Goal: Information Seeking & Learning: Learn about a topic

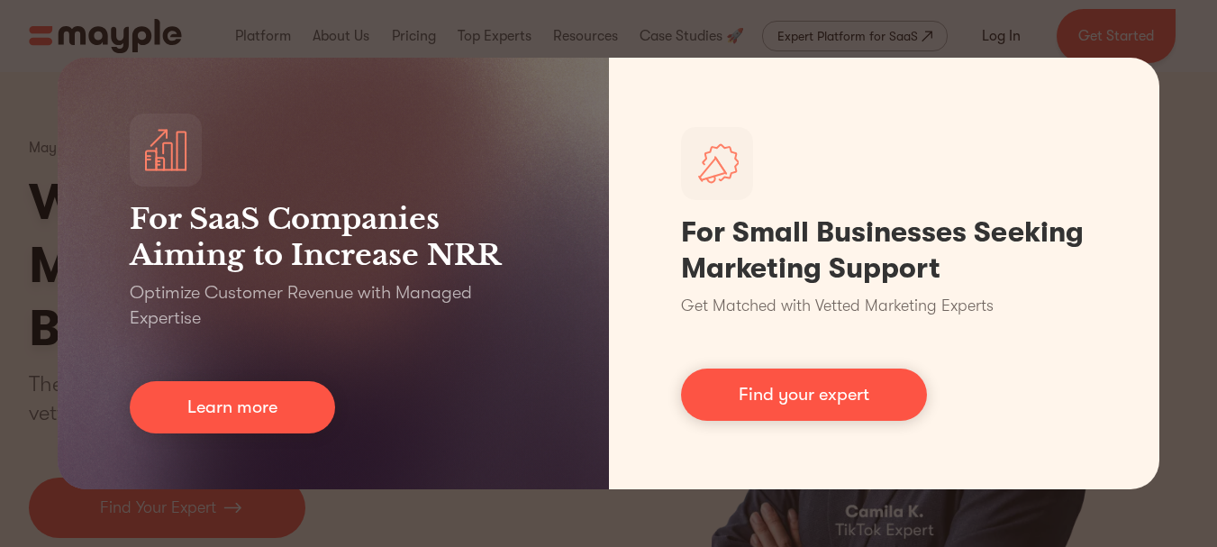
click at [1129, 26] on div "For SaaS Companies Aiming to Increase NRR Optimize Customer Revenue with Manage…" at bounding box center [608, 273] width 1217 height 547
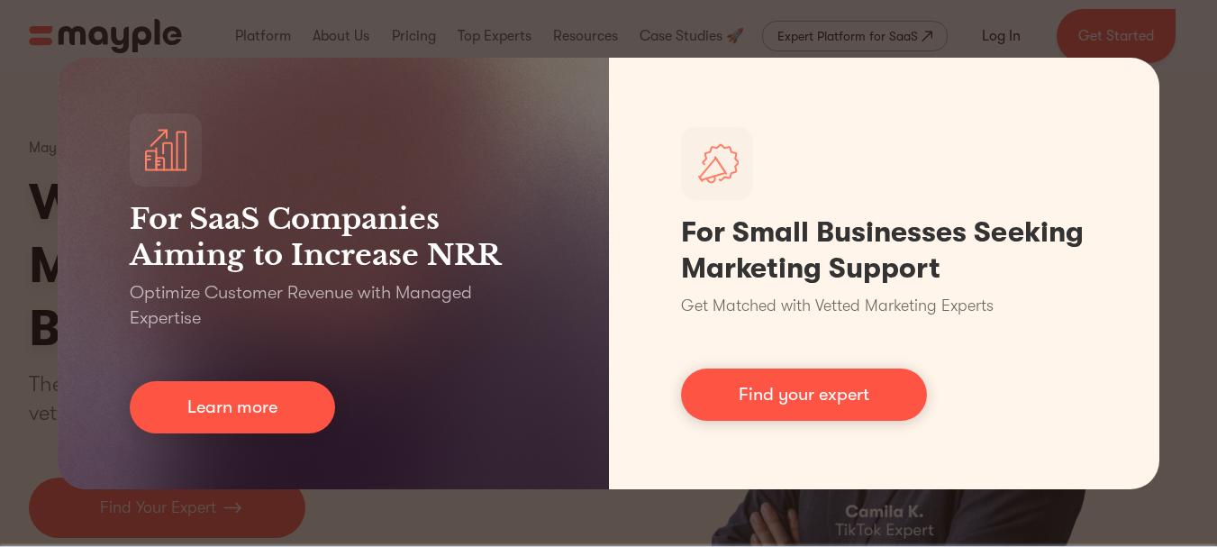
click at [1200, 281] on div "For SaaS Companies Aiming to Increase NRR Optimize Customer Revenue with Manage…" at bounding box center [608, 273] width 1217 height 547
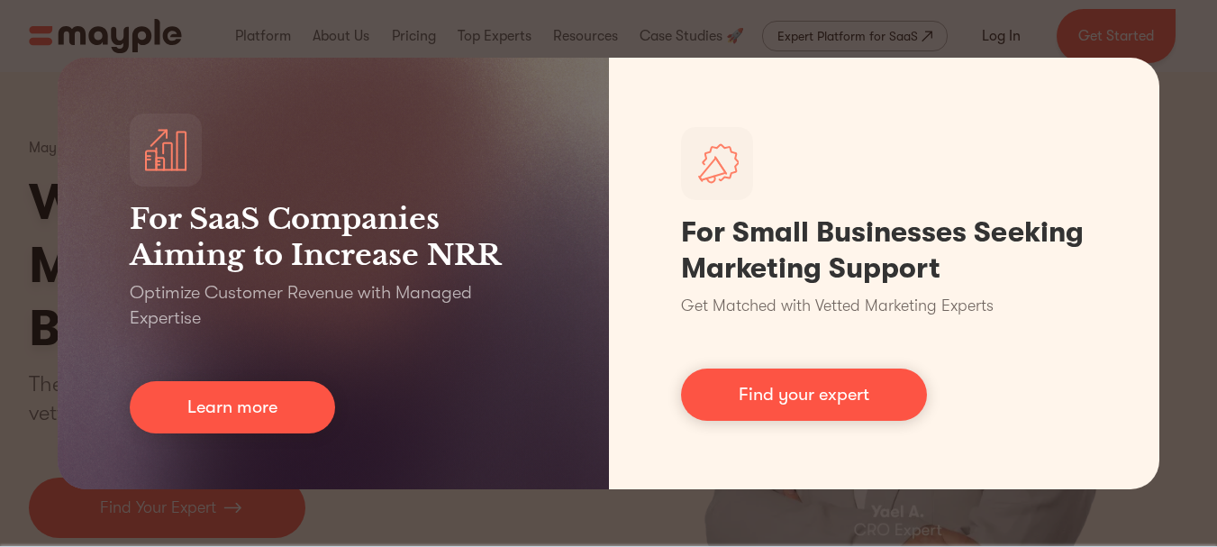
click at [1189, 121] on div "For SaaS Companies Aiming to Increase NRR Optimize Customer Revenue with Manage…" at bounding box center [608, 273] width 1217 height 547
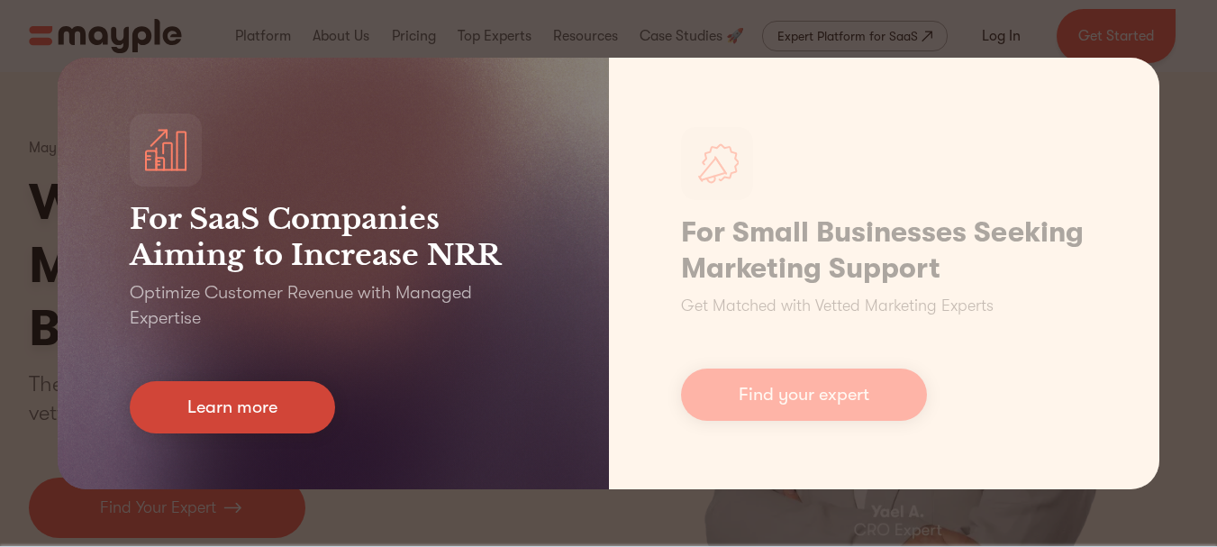
click at [201, 421] on link "Learn more" at bounding box center [232, 407] width 205 height 52
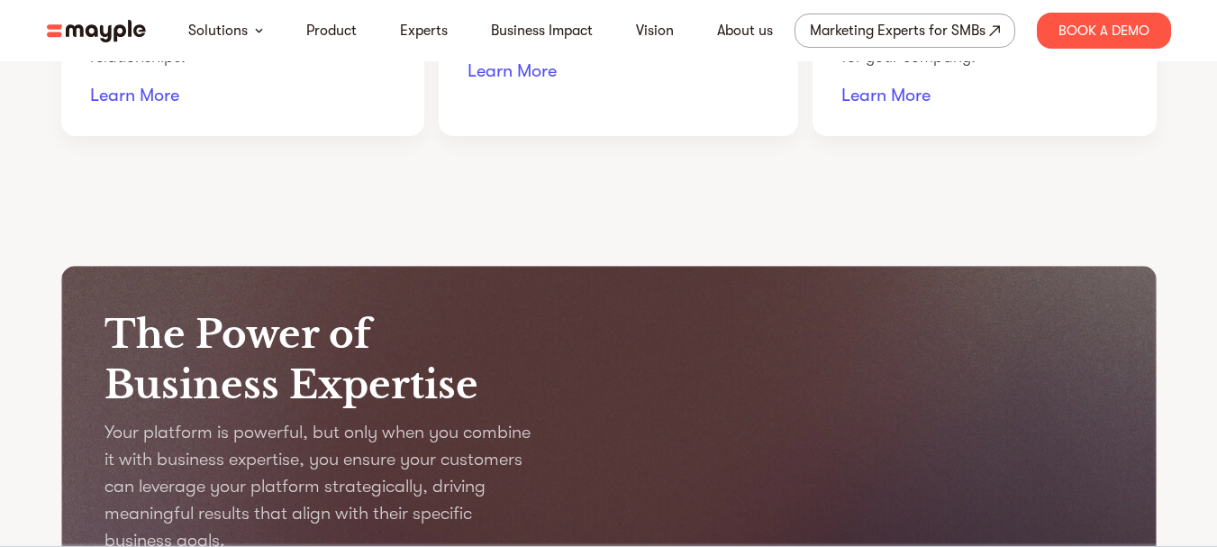
scroll to position [1914, 0]
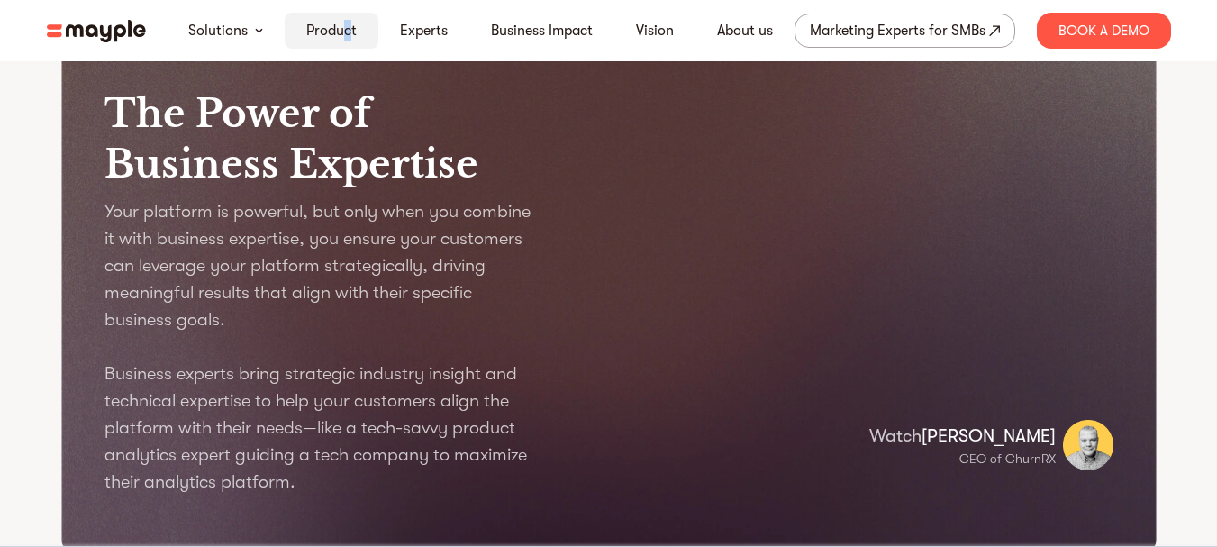
click at [345, 43] on div "Product" at bounding box center [332, 31] width 94 height 36
click at [335, 28] on link "Product" at bounding box center [331, 31] width 50 height 22
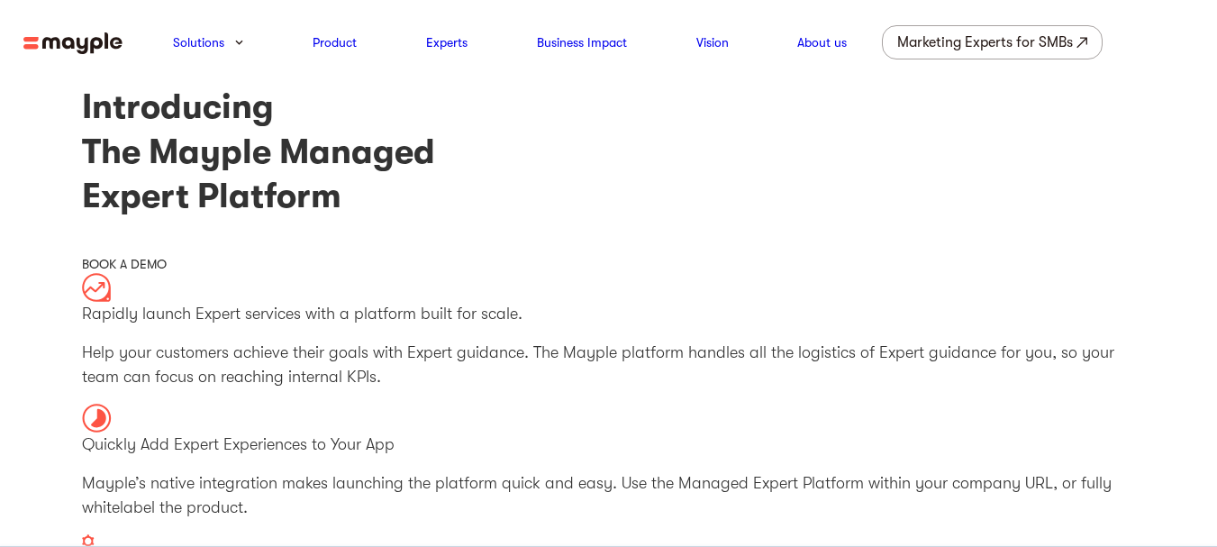
click at [107, 47] on img at bounding box center [72, 43] width 99 height 23
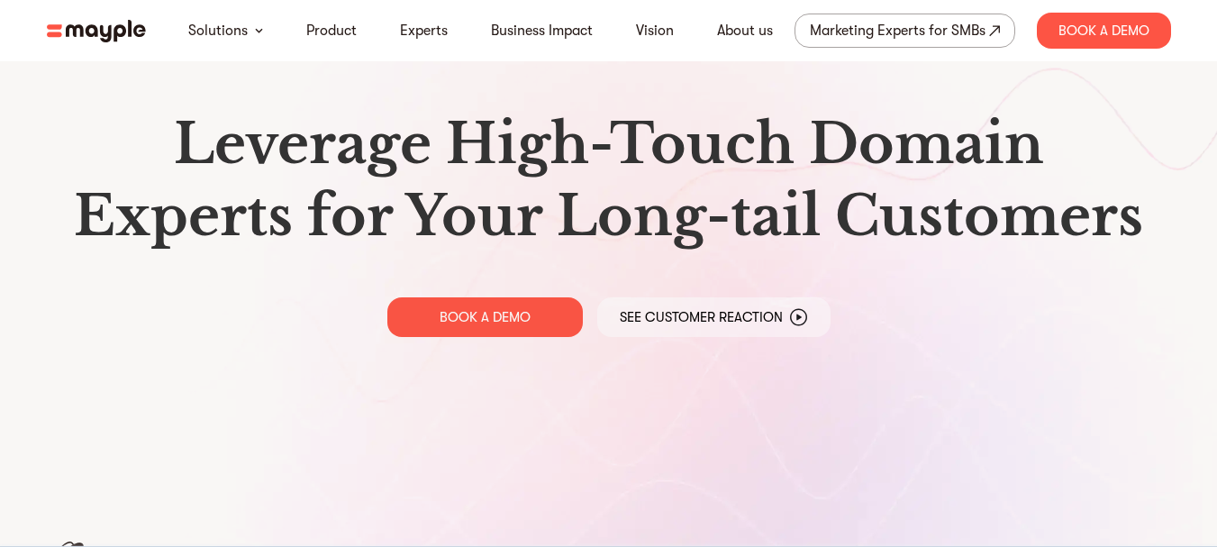
scroll to position [14, 0]
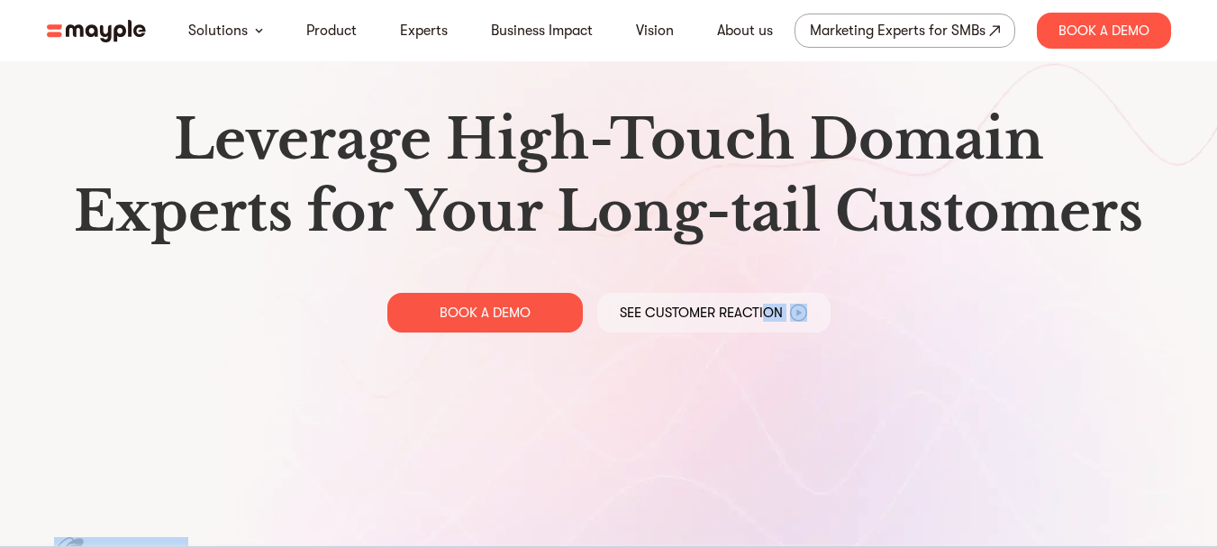
drag, startPoint x: 733, startPoint y: 394, endPoint x: 793, endPoint y: 237, distance: 167.9
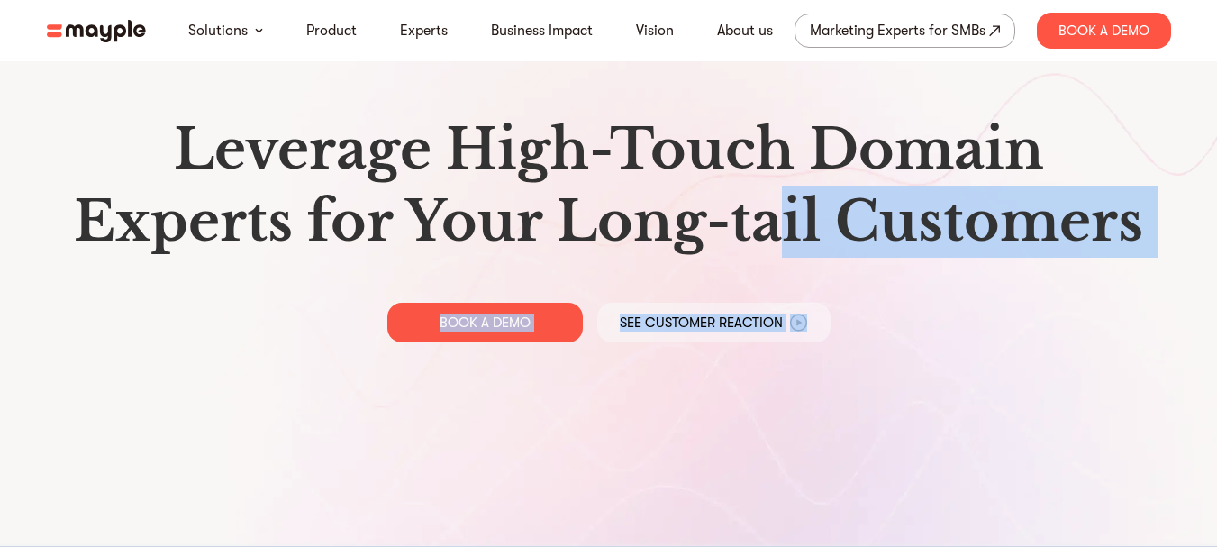
scroll to position [0, 0]
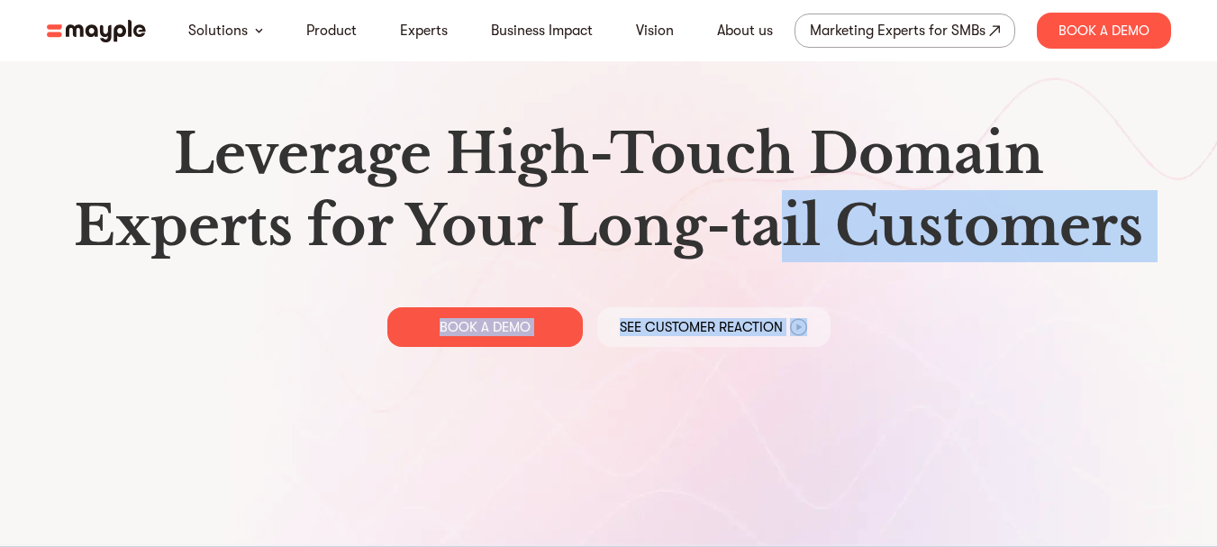
click at [936, 372] on div "Leverage High-Touch Domain Experts for Your Long-tail Customers BOOK A DEMO See…" at bounding box center [608, 232] width 1153 height 465
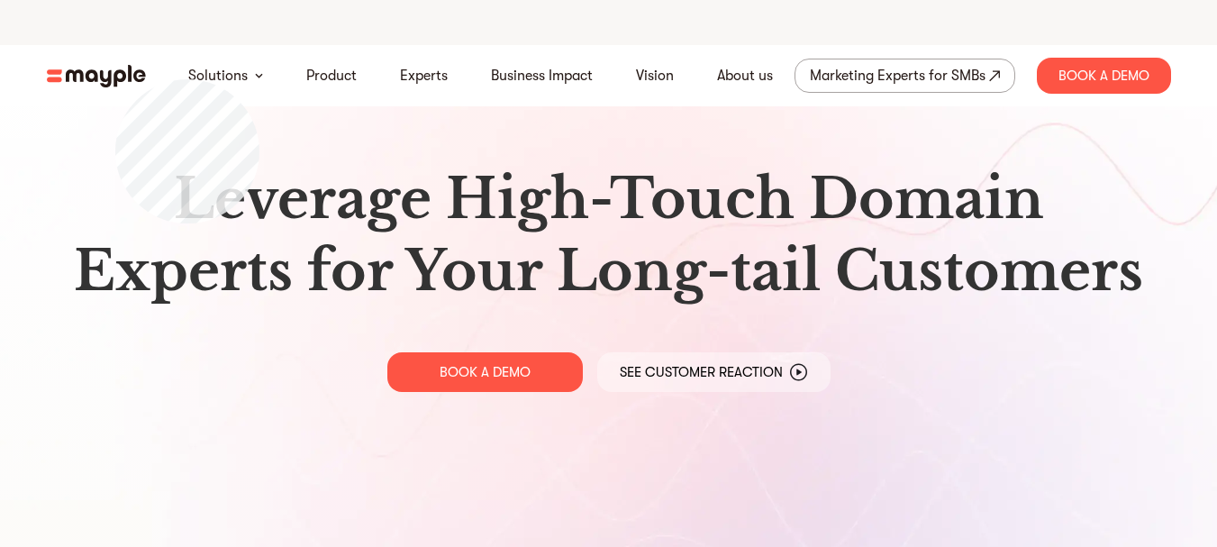
click at [115, 79] on img at bounding box center [96, 76] width 99 height 23
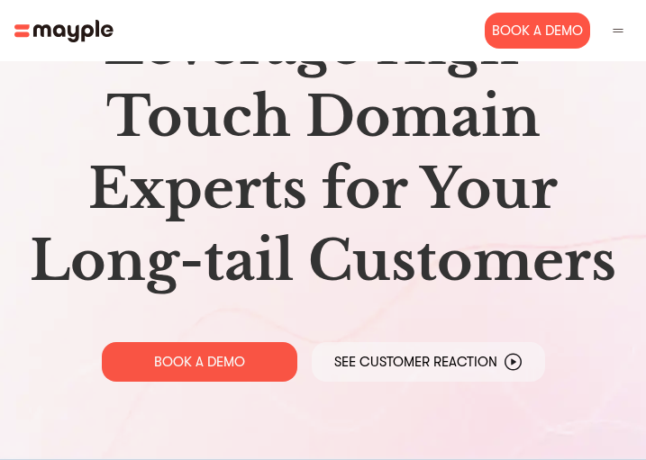
click at [628, 32] on div at bounding box center [617, 30] width 27 height 27
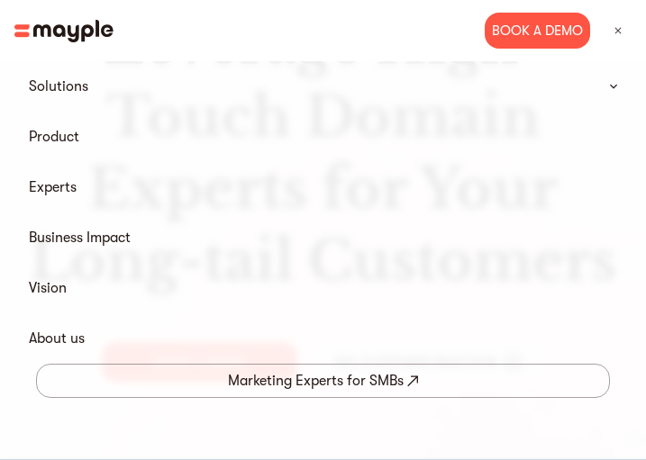
click at [619, 32] on img at bounding box center [618, 31] width 16 height 16
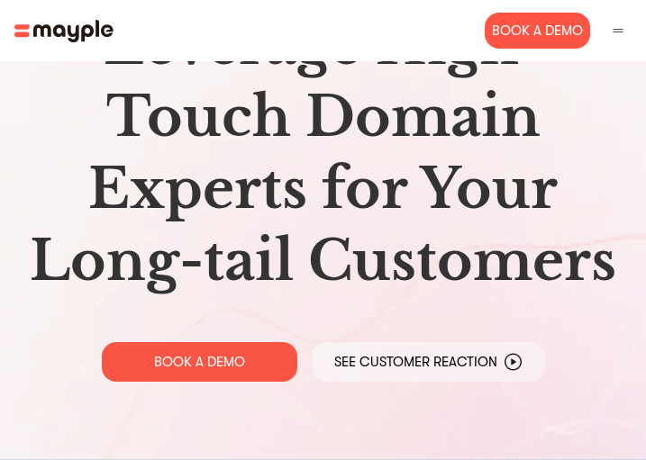
click at [619, 32] on img at bounding box center [618, 31] width 16 height 16
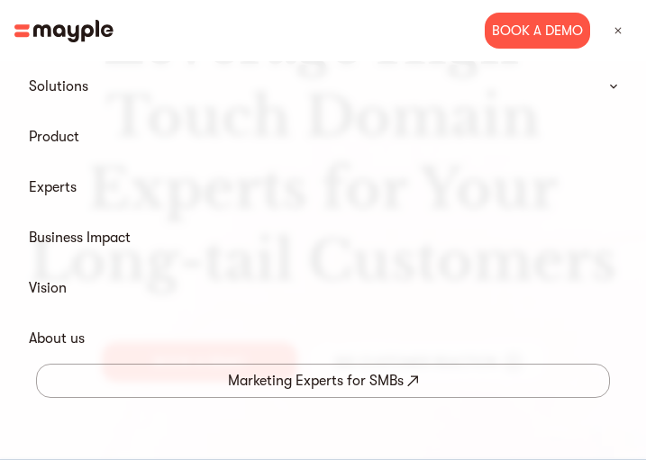
click at [617, 90] on summary "Solutions" at bounding box center [322, 86] width 617 height 36
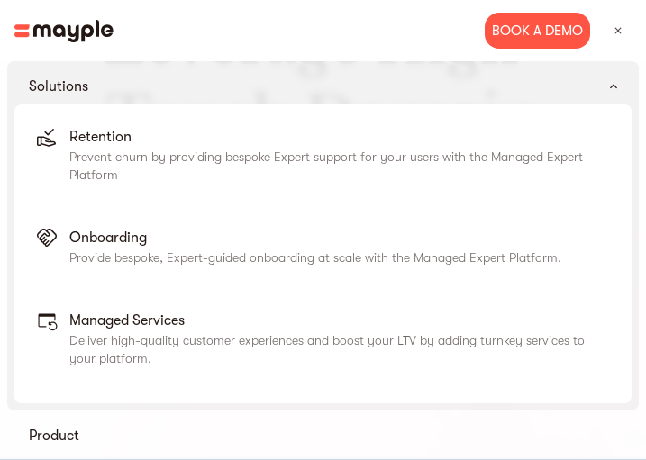
click at [612, 90] on summary "Solutions" at bounding box center [322, 86] width 617 height 36
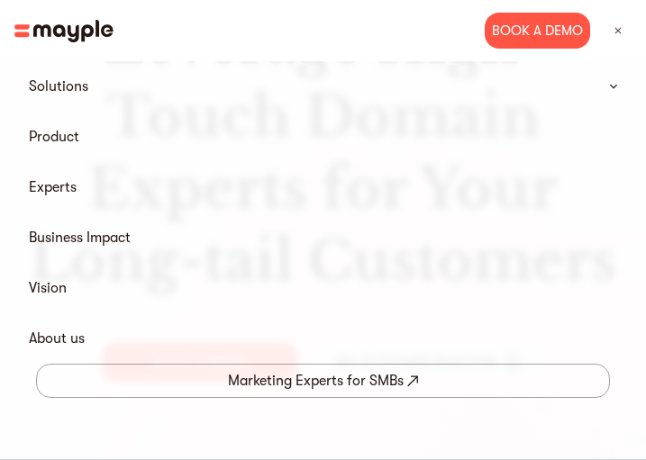
click at [611, 85] on img at bounding box center [613, 86] width 7 height 5
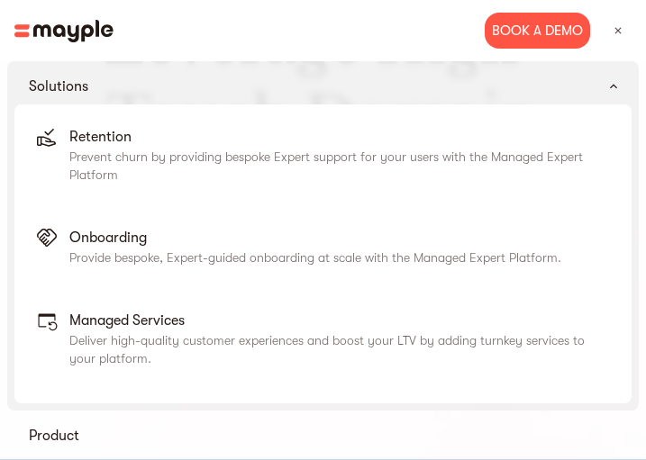
click at [611, 85] on img at bounding box center [613, 86] width 7 height 5
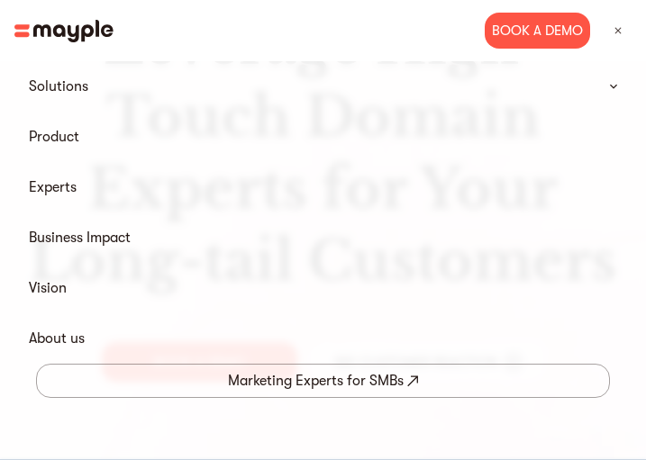
click at [611, 85] on img at bounding box center [613, 86] width 7 height 5
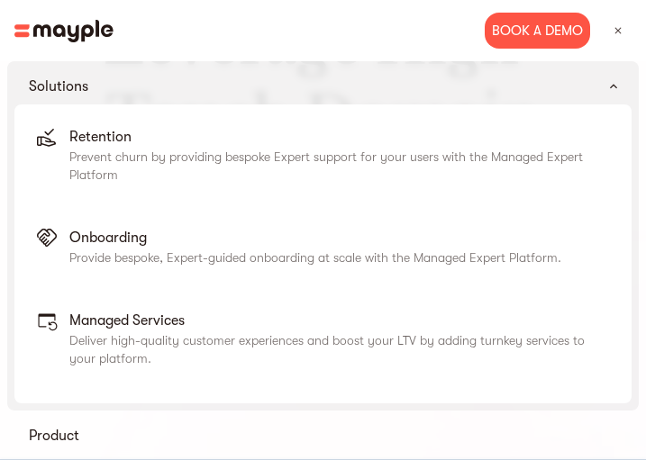
click at [612, 85] on img at bounding box center [613, 86] width 7 height 5
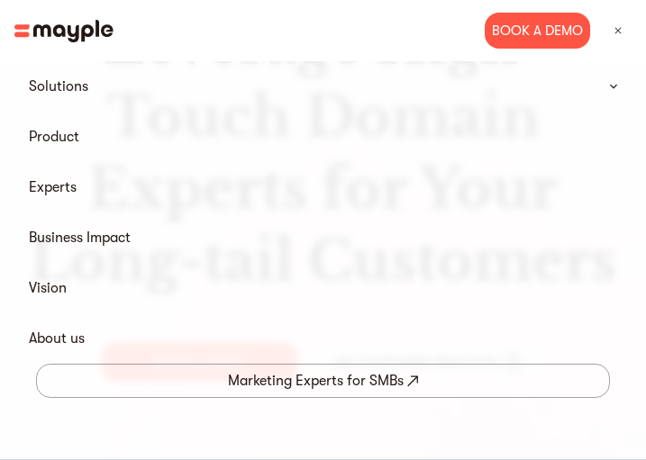
click at [612, 85] on img at bounding box center [613, 86] width 7 height 5
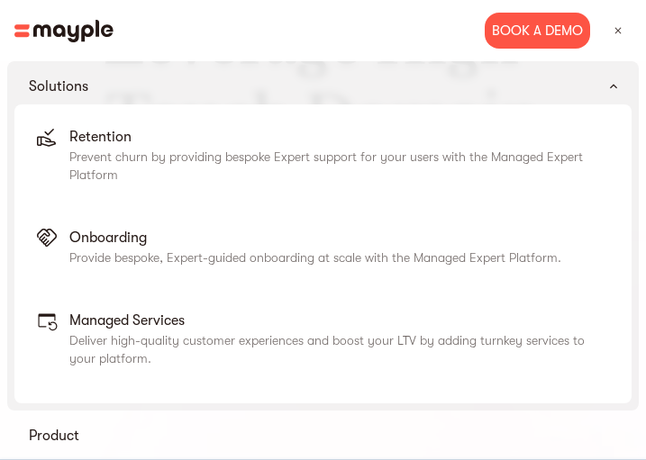
click at [612, 85] on img at bounding box center [613, 86] width 7 height 5
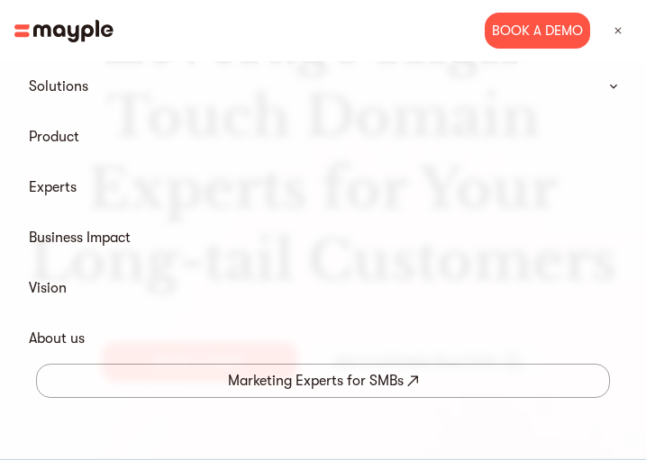
click at [612, 85] on img at bounding box center [613, 86] width 7 height 5
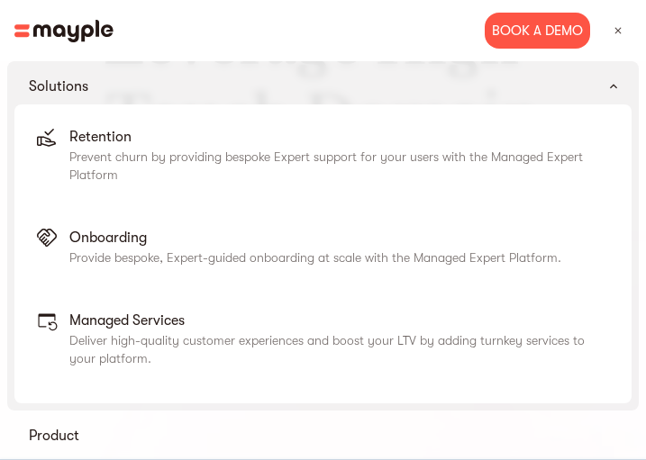
click at [612, 85] on img at bounding box center [613, 86] width 7 height 5
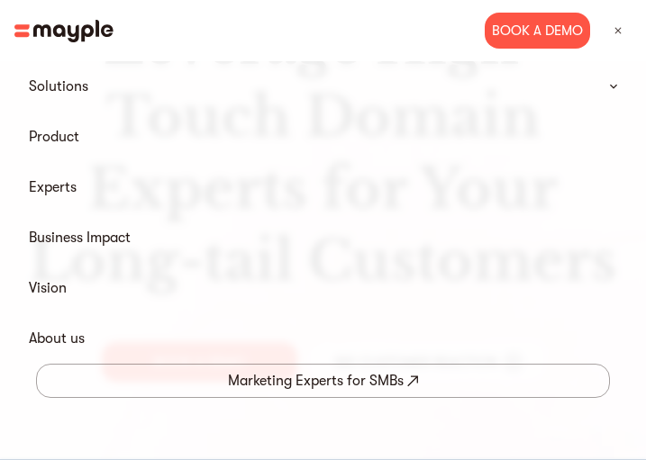
click at [618, 90] on summary "Solutions" at bounding box center [322, 86] width 617 height 36
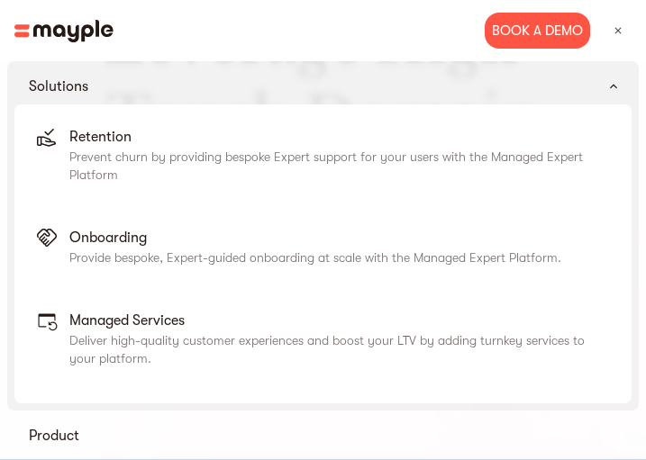
click at [614, 88] on img at bounding box center [613, 86] width 7 height 5
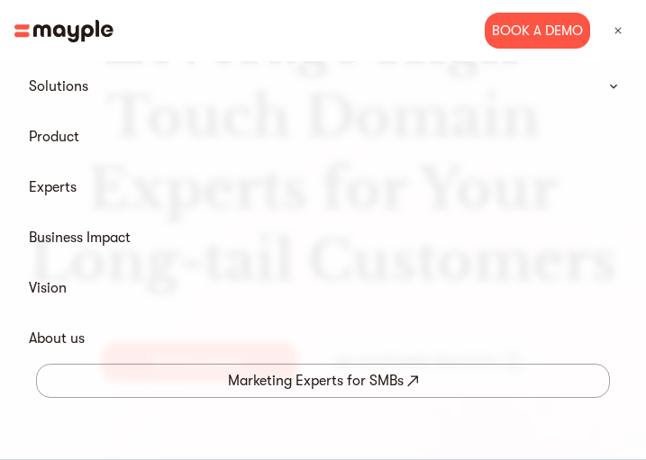
click at [614, 80] on summary "Solutions" at bounding box center [322, 86] width 617 height 36
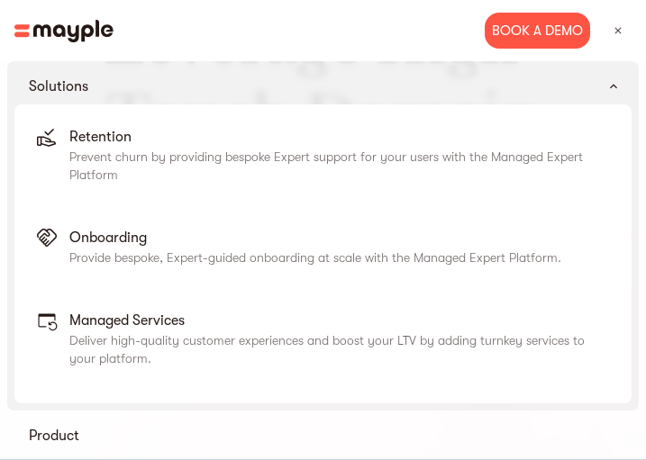
click at [614, 29] on img at bounding box center [618, 31] width 16 height 16
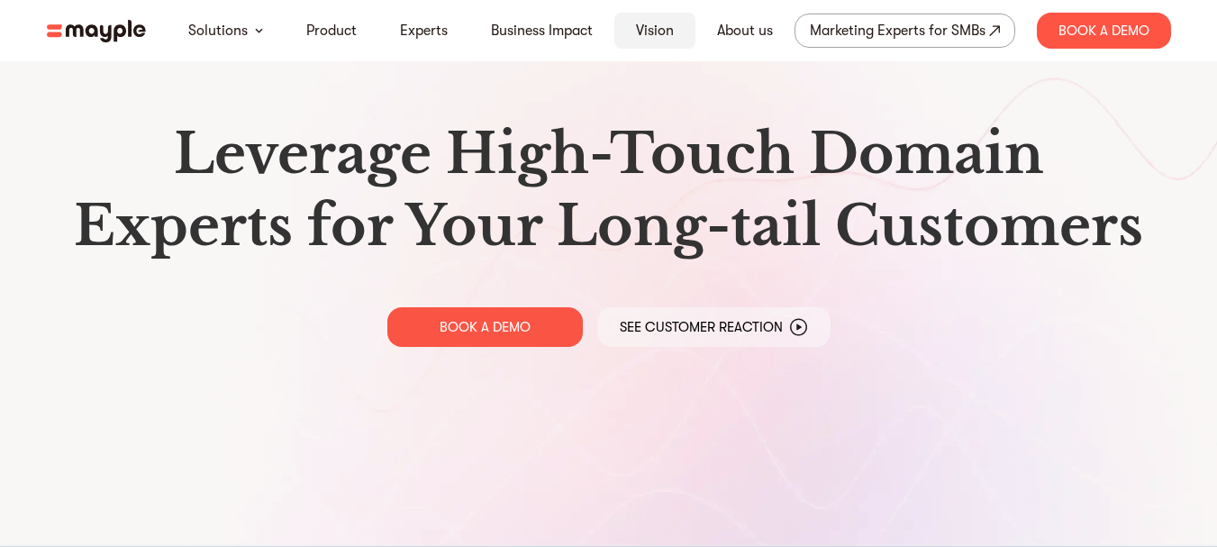
drag, startPoint x: 624, startPoint y: 38, endPoint x: 0, endPoint y: 39, distance: 624.1
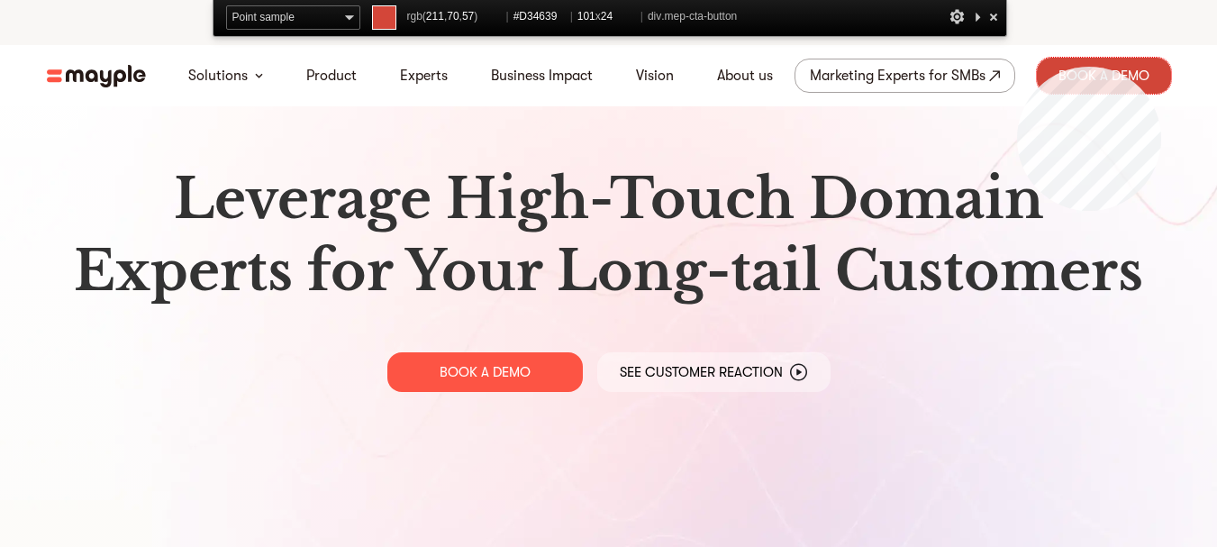
click at [1161, 67] on div "Book A Demo" at bounding box center [1104, 76] width 134 height 36
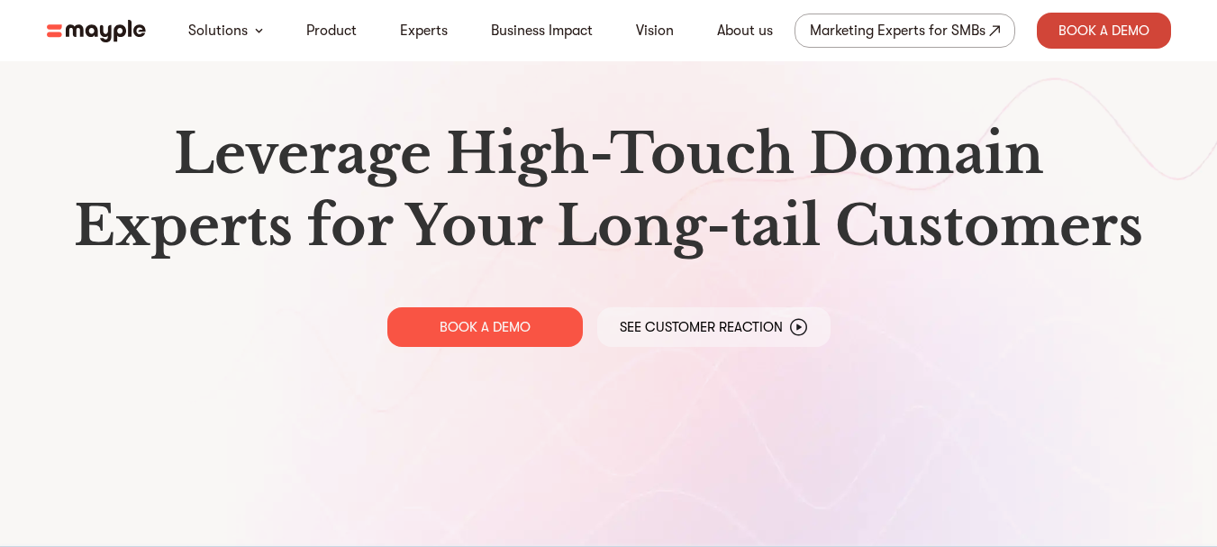
drag, startPoint x: 1094, startPoint y: 11, endPoint x: 1144, endPoint y: 32, distance: 53.7
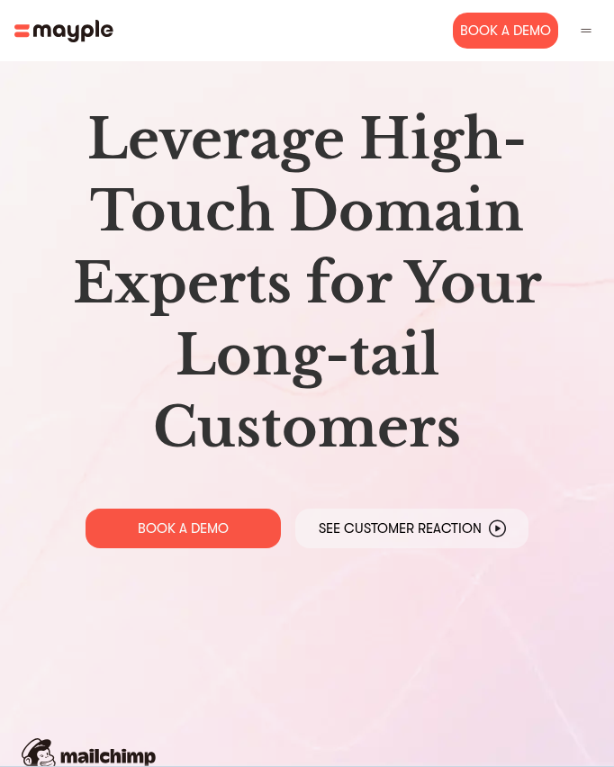
click at [587, 32] on img at bounding box center [586, 31] width 16 height 16
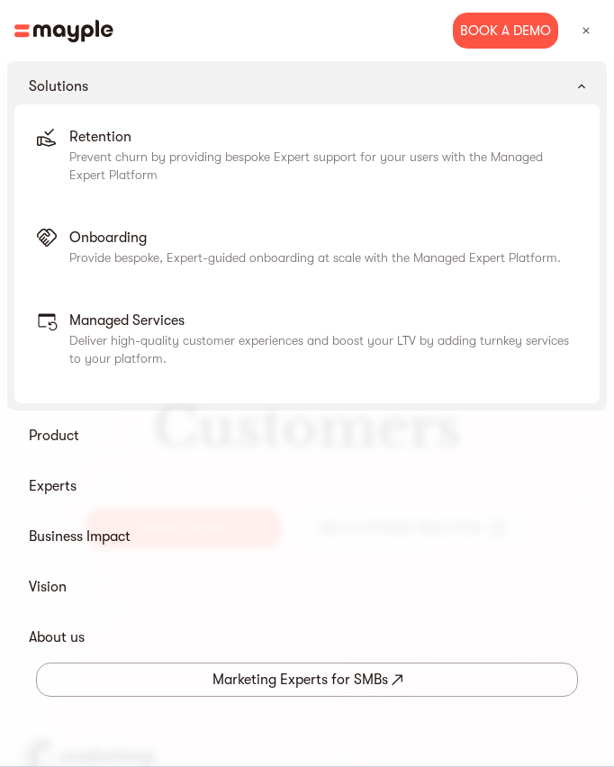
click at [582, 86] on img at bounding box center [581, 86] width 7 height 5
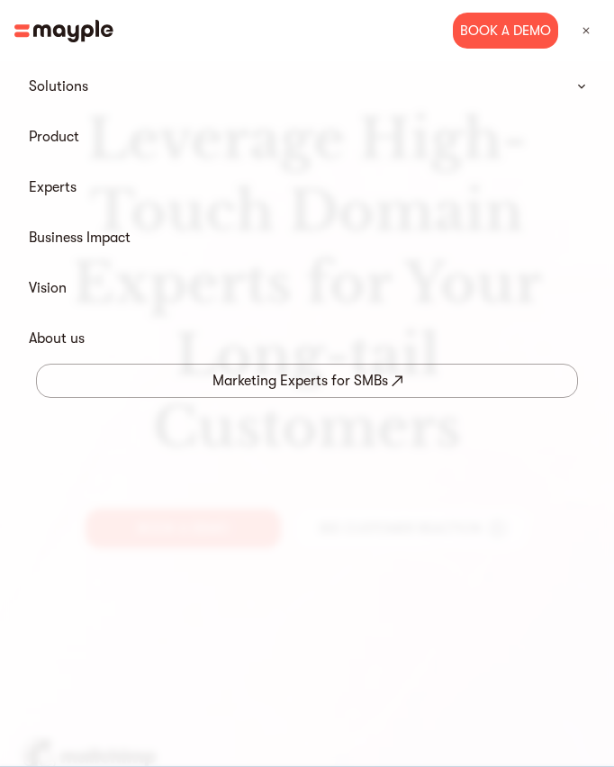
click at [587, 33] on img at bounding box center [586, 31] width 16 height 16
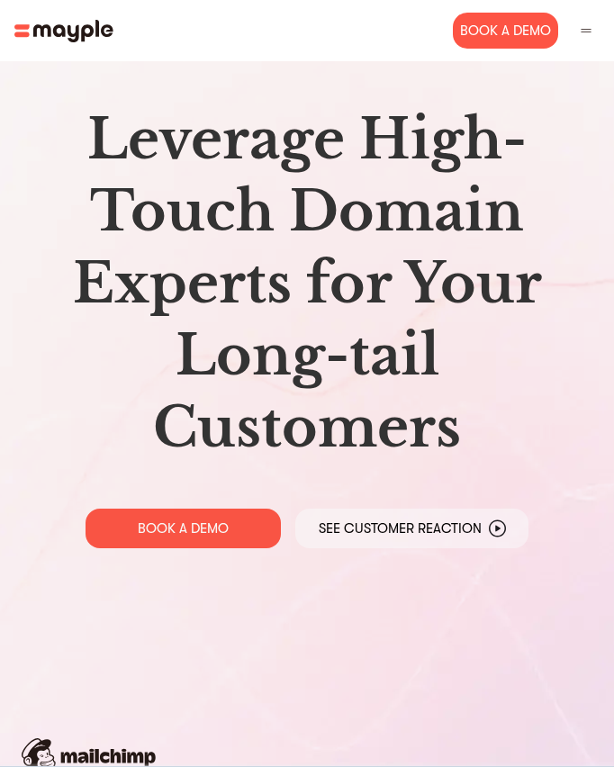
click at [587, 33] on img at bounding box center [586, 31] width 16 height 16
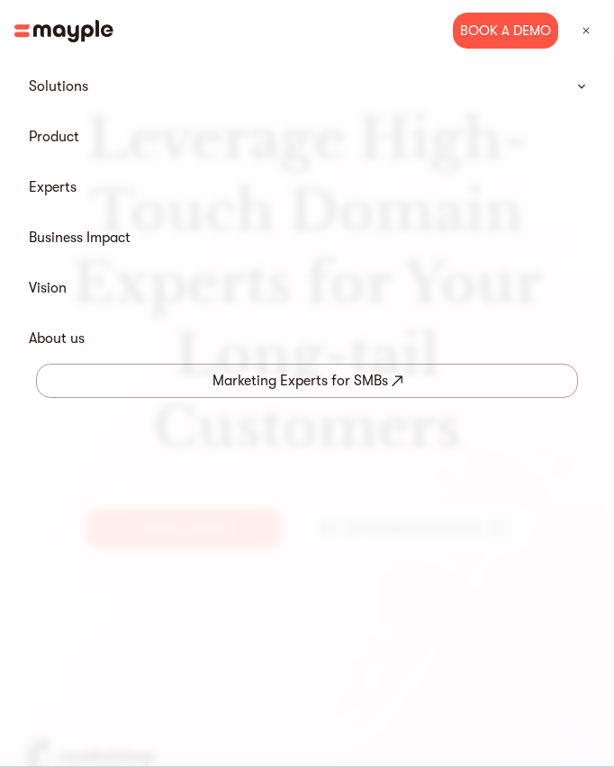
click at [587, 33] on img at bounding box center [586, 31] width 16 height 16
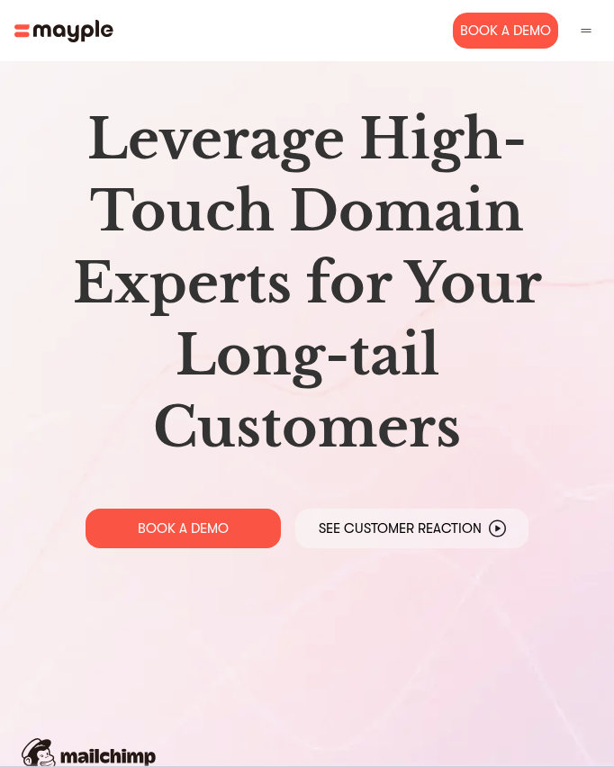
click at [587, 33] on img at bounding box center [586, 31] width 16 height 16
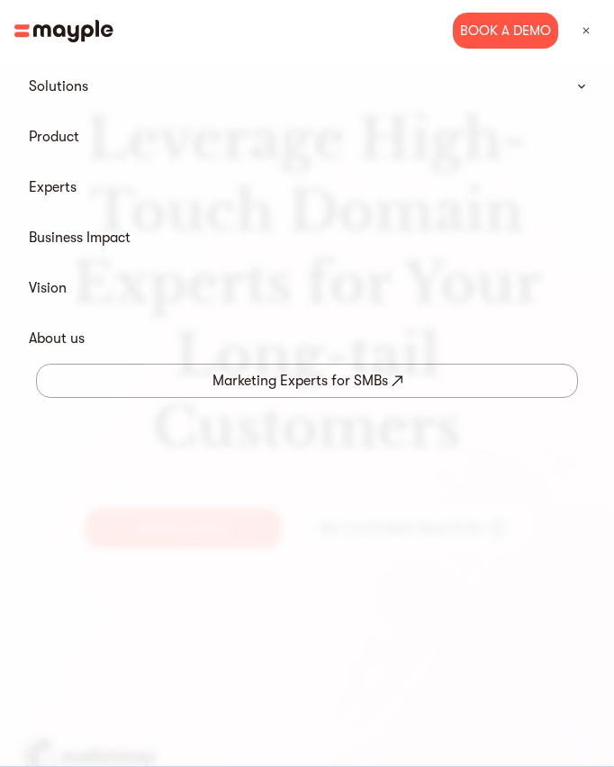
click at [587, 33] on img at bounding box center [586, 31] width 16 height 16
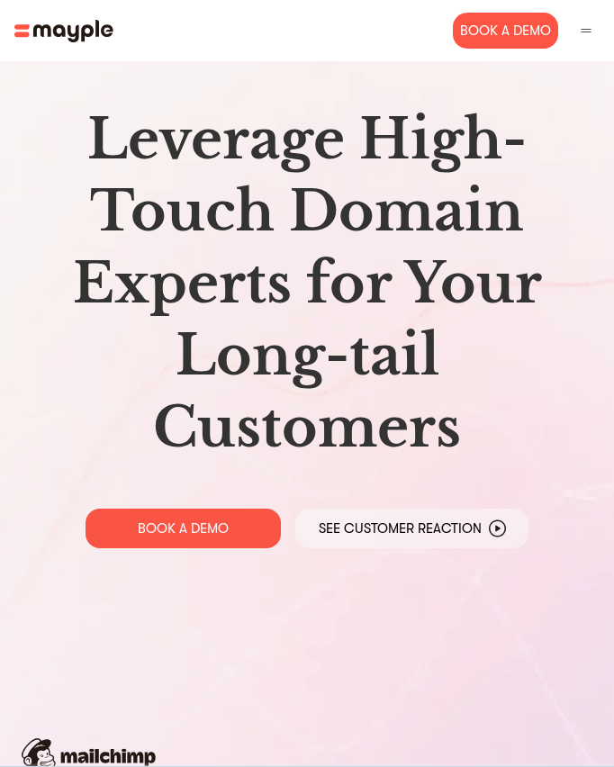
click at [588, 24] on img at bounding box center [586, 31] width 16 height 16
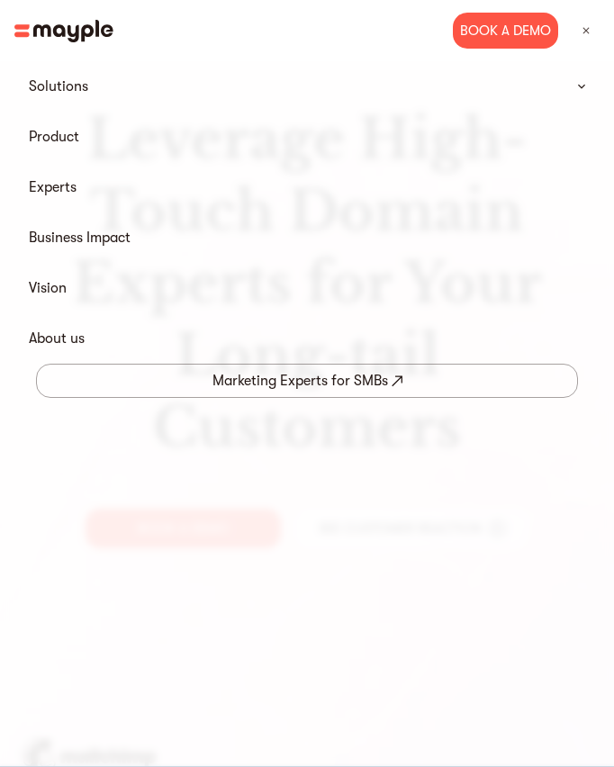
click at [586, 32] on img at bounding box center [586, 31] width 16 height 16
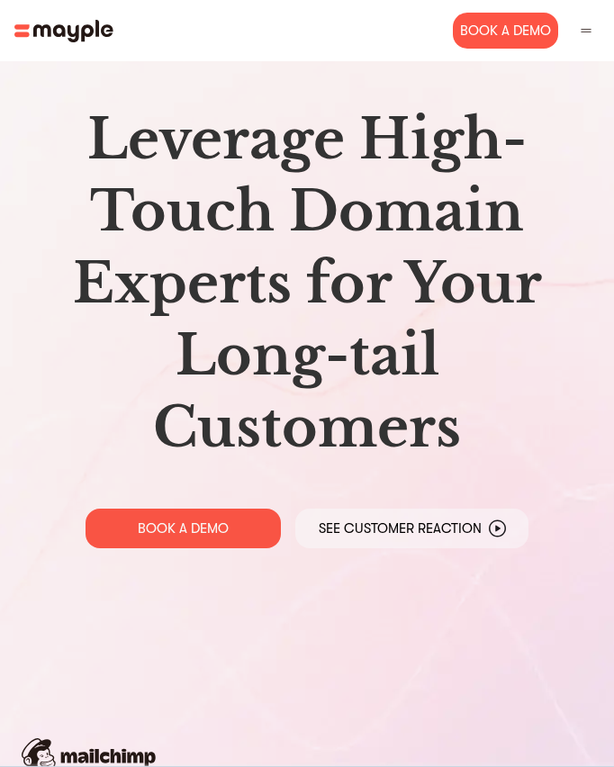
click at [586, 32] on img at bounding box center [586, 31] width 16 height 16
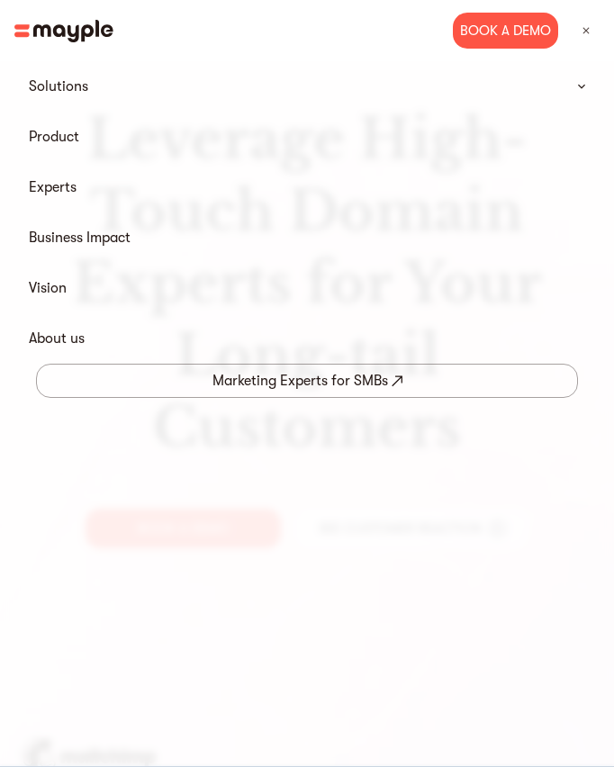
click at [576, 88] on summary "Solutions" at bounding box center [306, 86] width 585 height 36
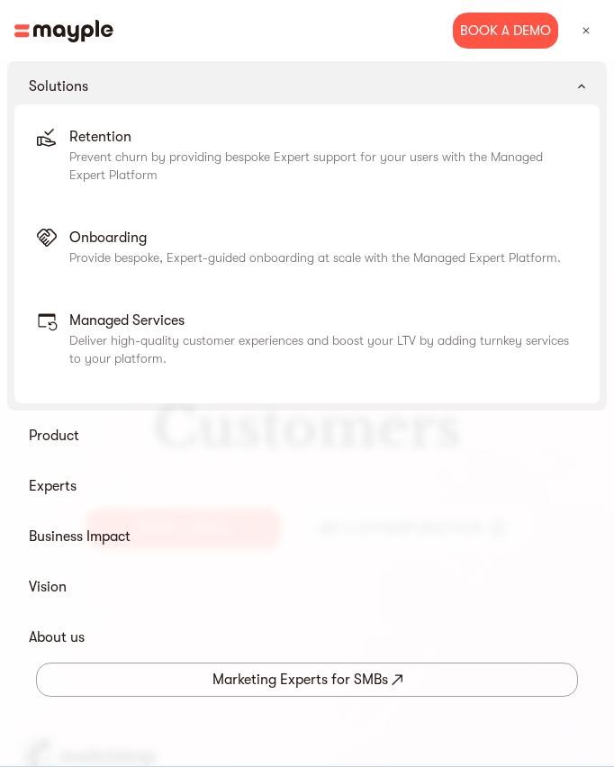
click at [576, 88] on summary "Solutions" at bounding box center [306, 86] width 585 height 36
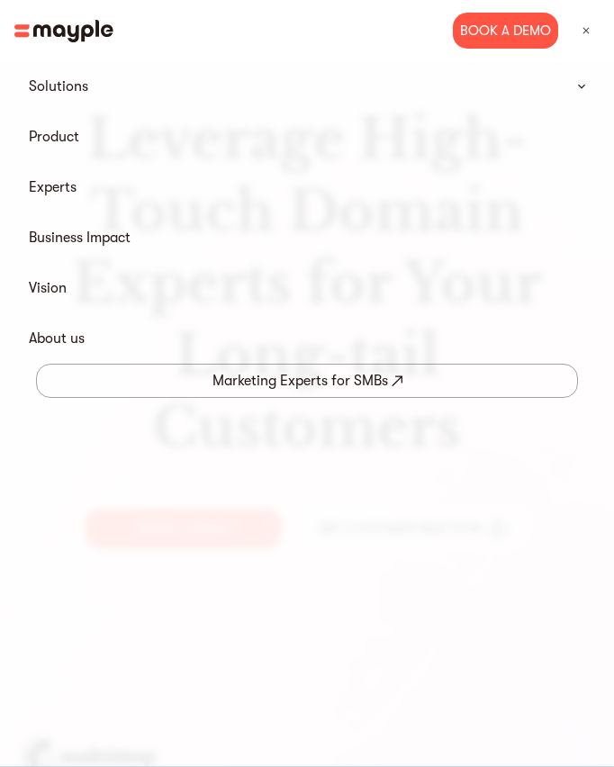
click at [588, 32] on img at bounding box center [586, 31] width 16 height 16
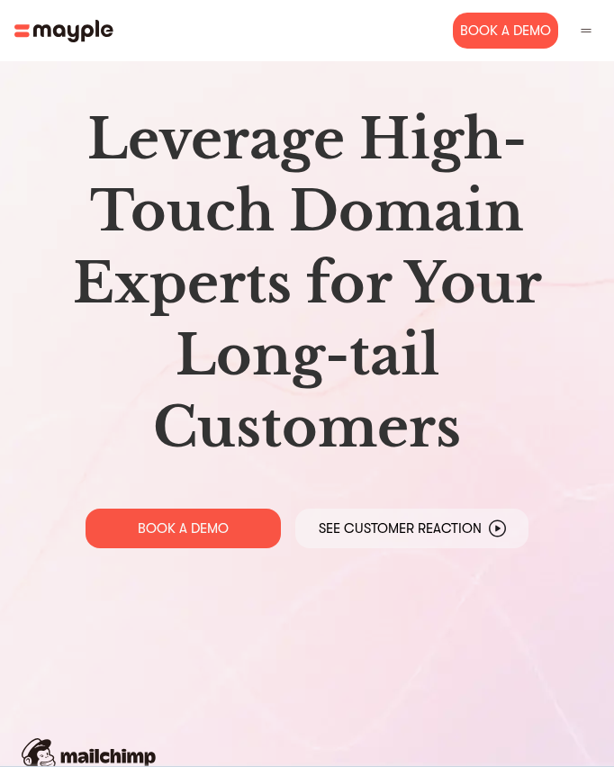
click at [588, 32] on img at bounding box center [586, 31] width 16 height 16
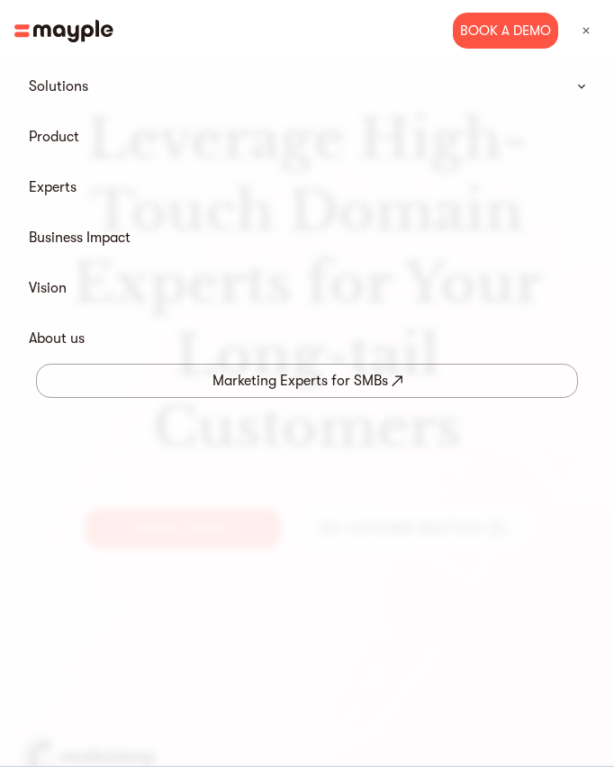
click at [588, 32] on img at bounding box center [586, 31] width 16 height 16
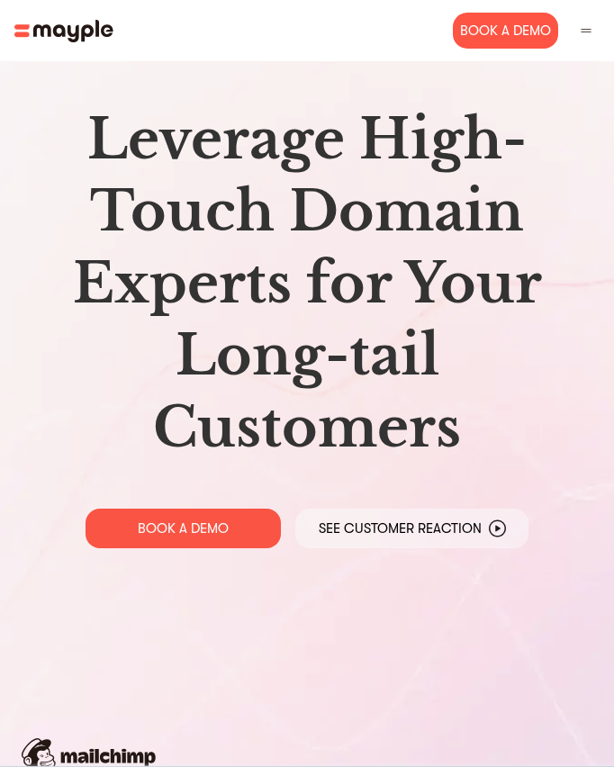
click at [588, 32] on img at bounding box center [586, 31] width 16 height 16
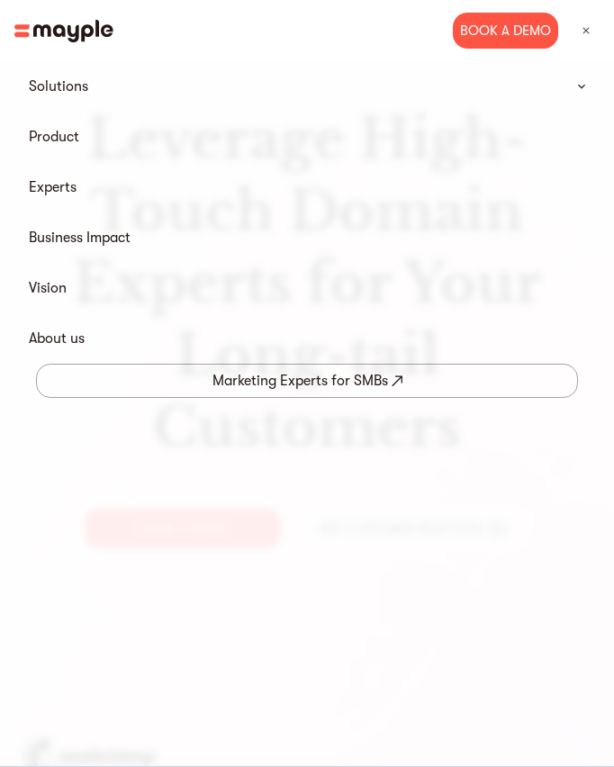
click at [572, 81] on summary "Solutions" at bounding box center [306, 86] width 585 height 36
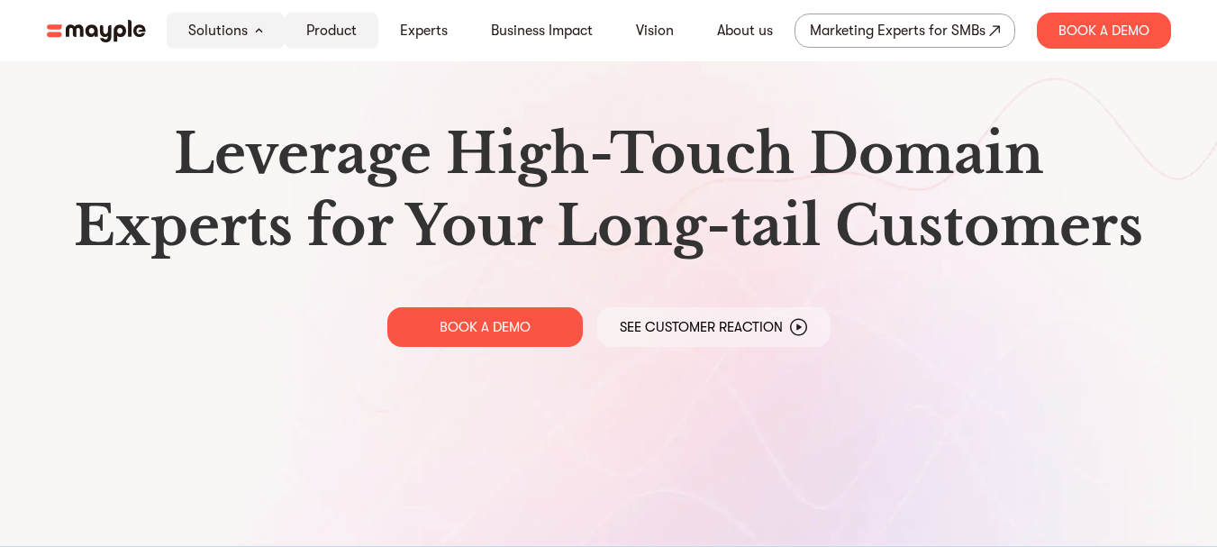
click at [346, 32] on link "Product" at bounding box center [331, 31] width 50 height 22
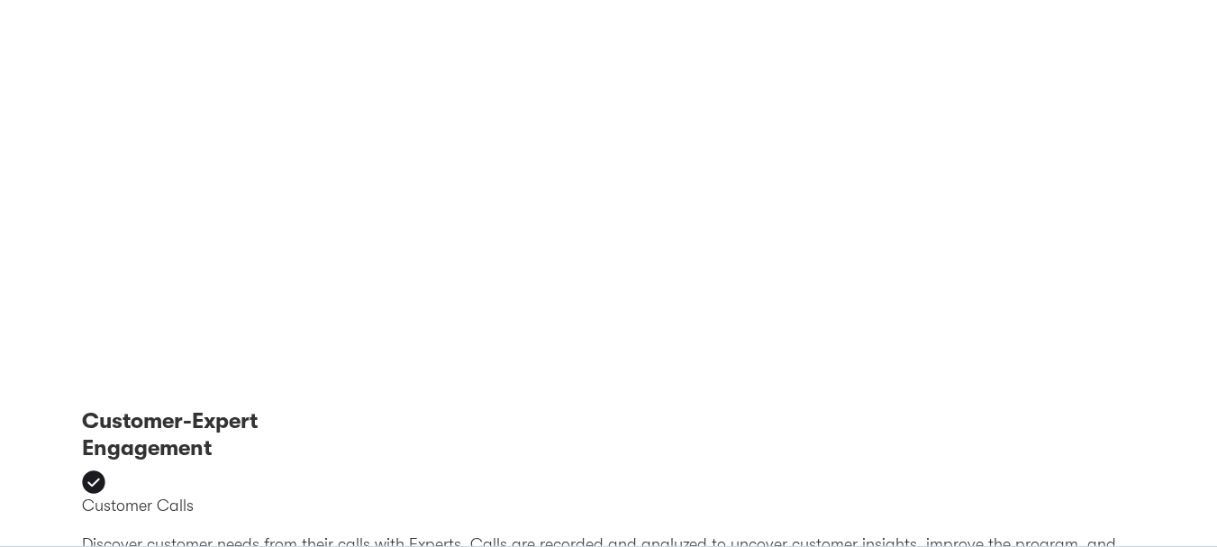
scroll to position [3555, 0]
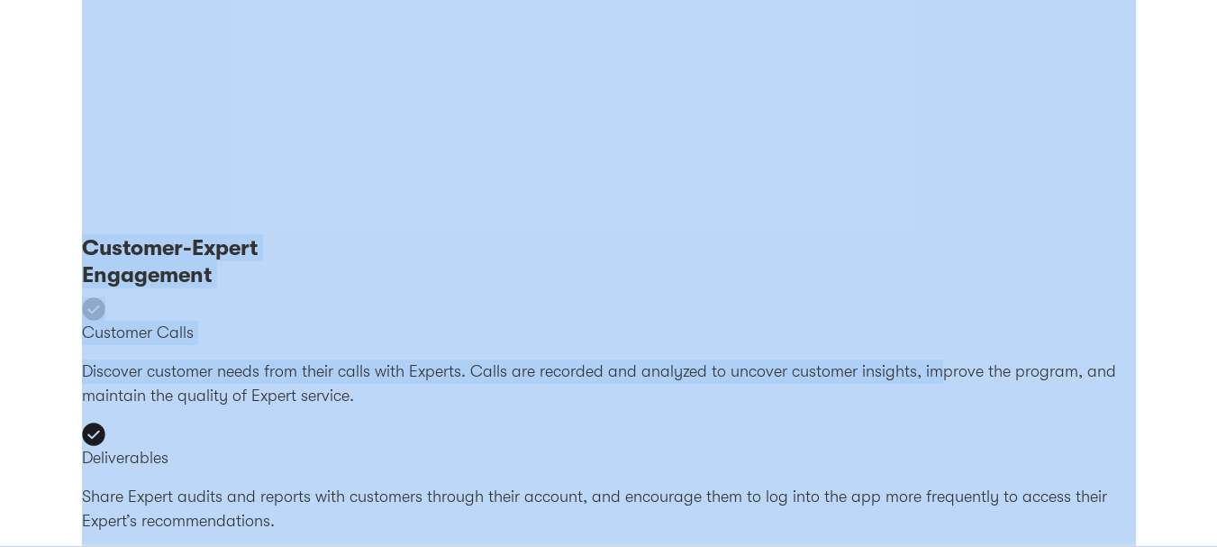
drag, startPoint x: 57, startPoint y: 97, endPoint x: 932, endPoint y: 351, distance: 911.5
copy div "Introducing The Mayple Managed Expert Platform BOOK A DEMO Rapidly launch Exper…"
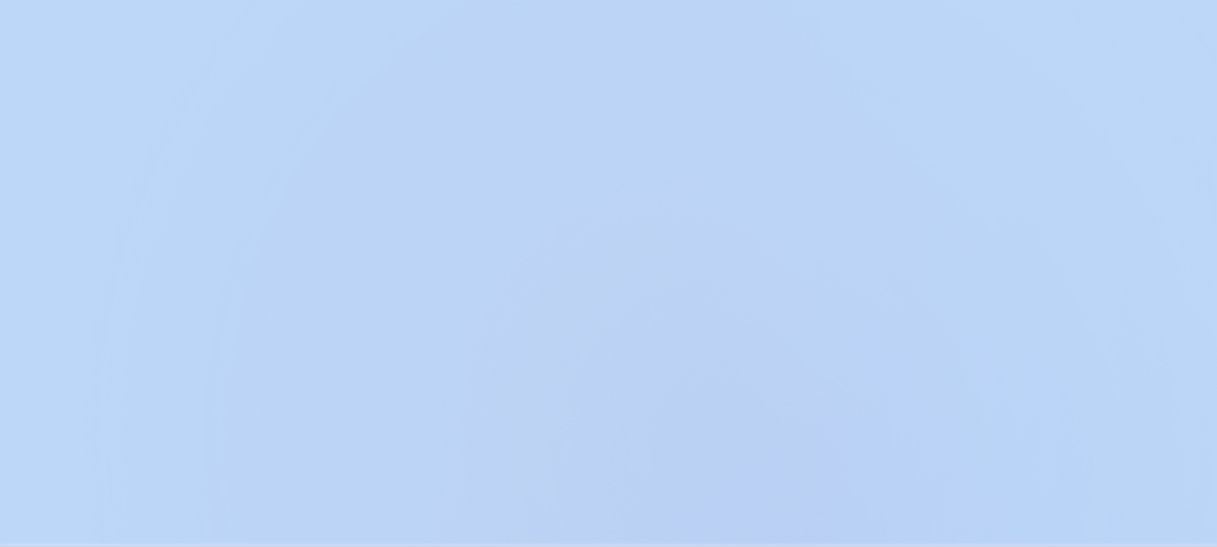
scroll to position [0, 0]
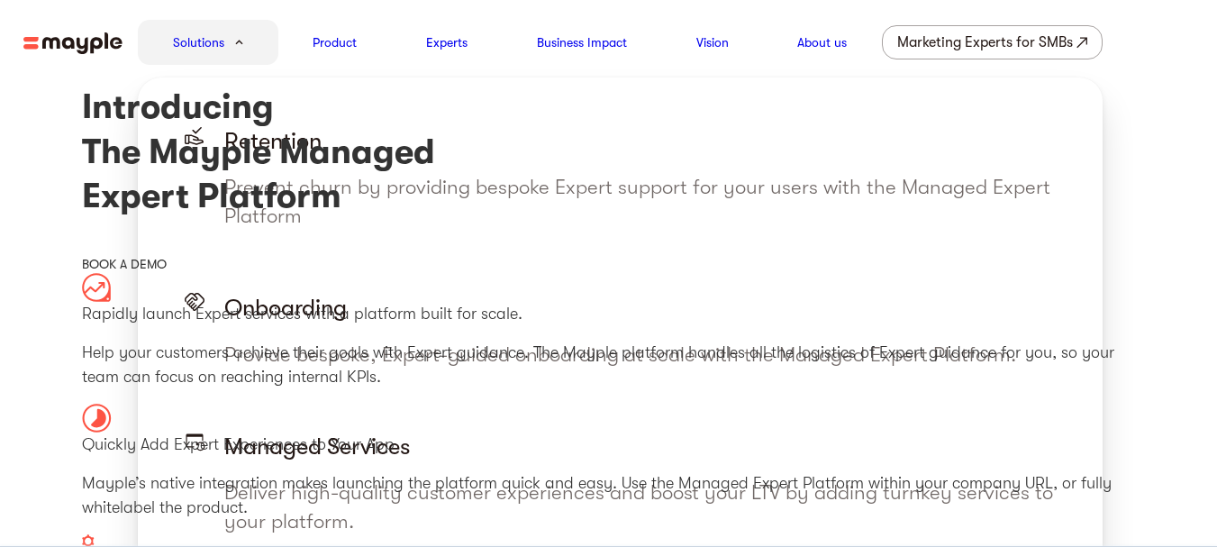
click at [196, 42] on link "Solutions" at bounding box center [198, 43] width 51 height 22
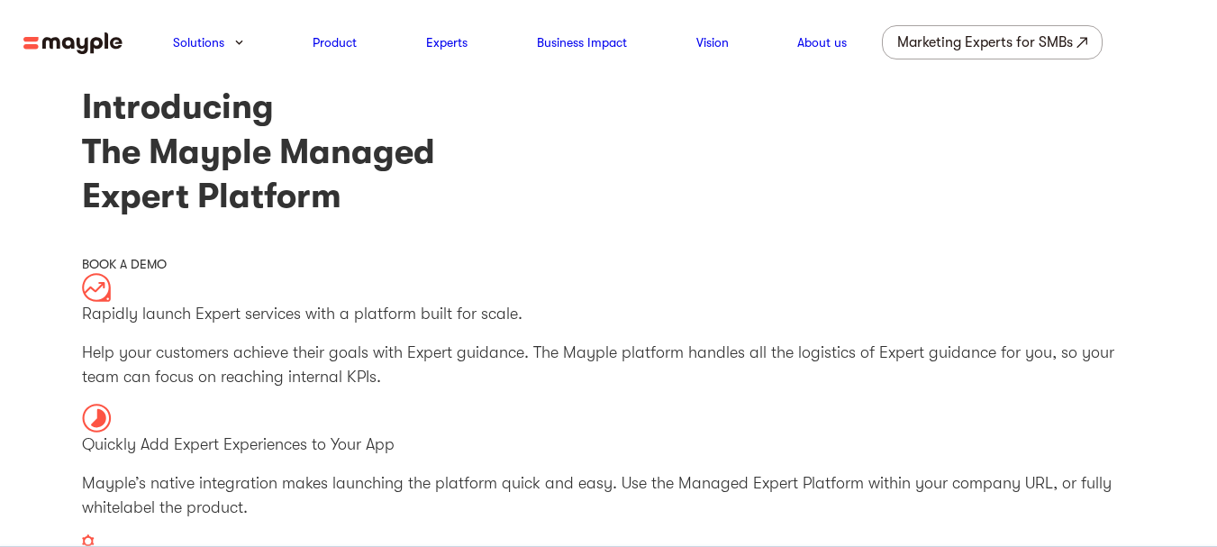
click at [96, 42] on img at bounding box center [72, 43] width 99 height 23
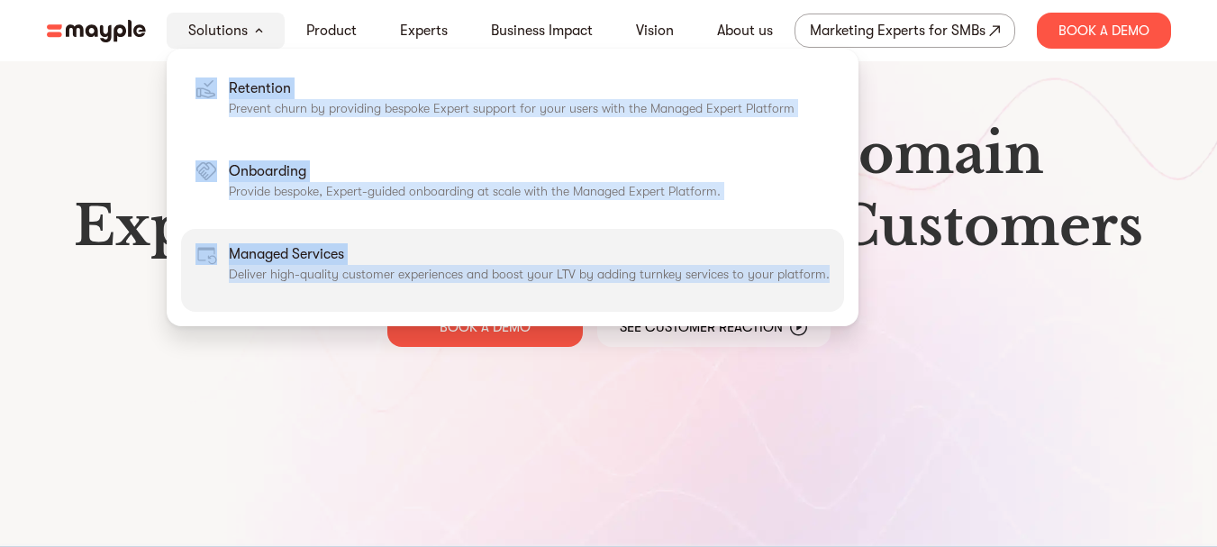
drag, startPoint x: 227, startPoint y: 91, endPoint x: 825, endPoint y: 307, distance: 635.9
click at [825, 307] on div "Retention Prevent churn by providing bespoke Expert support for your users with…" at bounding box center [513, 187] width 692 height 277
copy div "Retention Prevent churn by providing bespoke Expert support for your users with…"
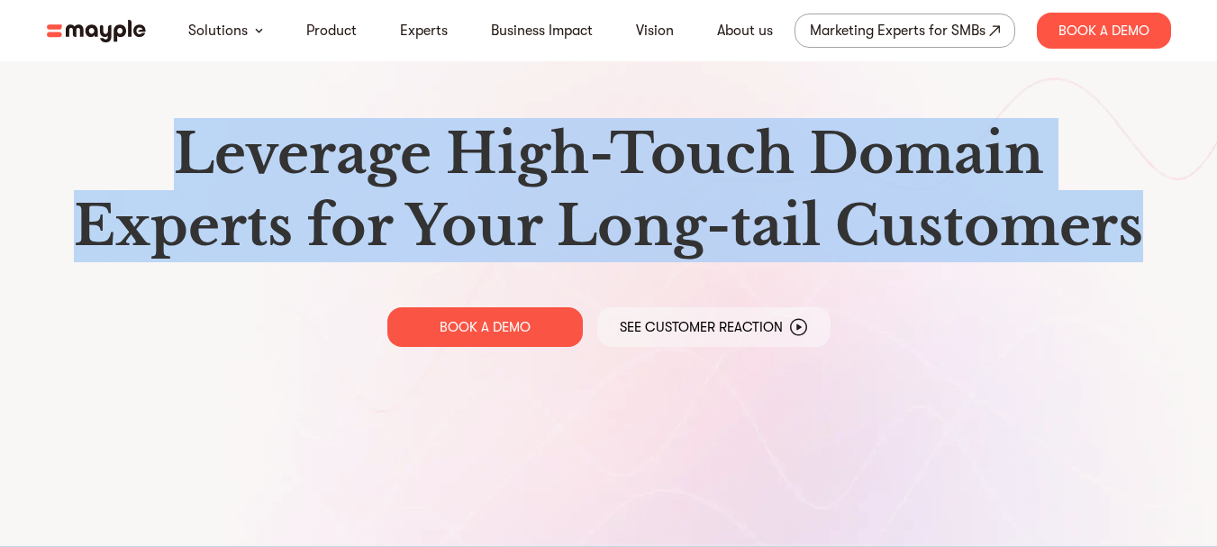
drag, startPoint x: 1144, startPoint y: 232, endPoint x: 154, endPoint y: 154, distance: 992.9
click at [154, 154] on h1 "Leverage High-Touch Domain Experts for Your Long-tail Customers" at bounding box center [608, 190] width 1095 height 144
copy h1 "Leverage High-Touch Domain Experts for Your Long-tail Customers"
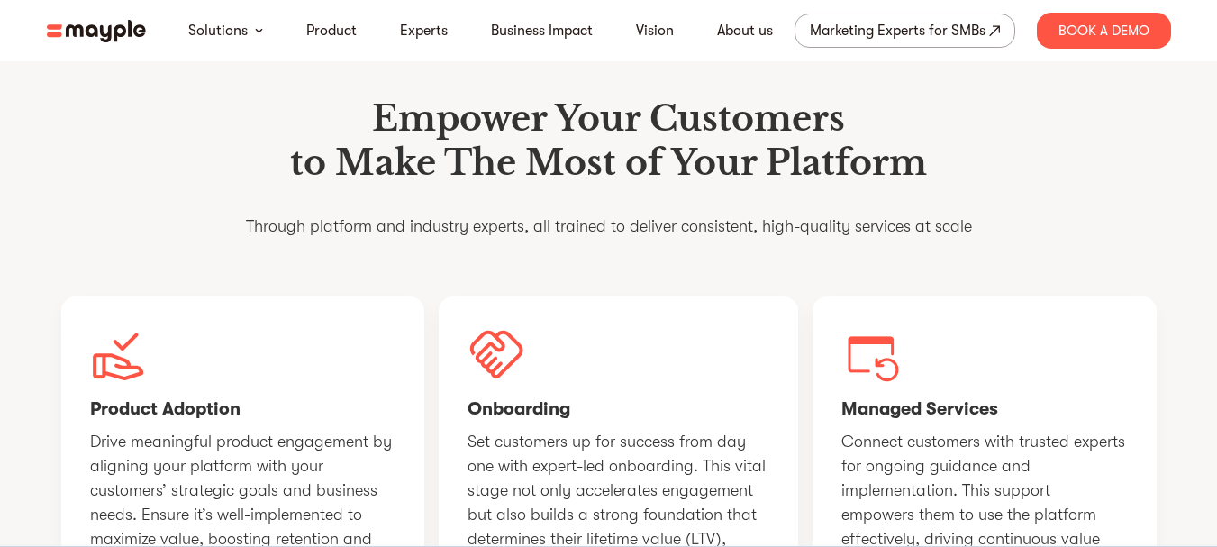
click at [524, 248] on div "Empower Your Customers to Make The Most of Your Platform Through platform and i…" at bounding box center [609, 174] width 726 height 157
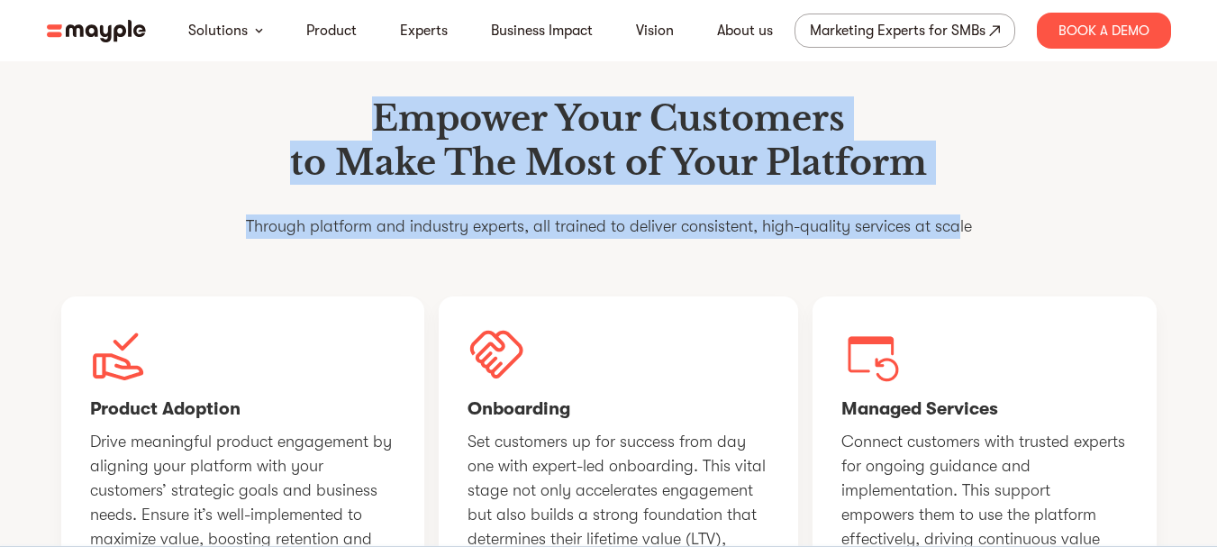
drag, startPoint x: 376, startPoint y: 150, endPoint x: 956, endPoint y: 251, distance: 587.8
click at [956, 251] on div "Empower Your Customers to Make The Most of Your Platform Through platform and i…" at bounding box center [609, 174] width 726 height 157
click at [969, 186] on h1 "Empower Your Customers to Make The Most of Your Platform" at bounding box center [609, 140] width 726 height 89
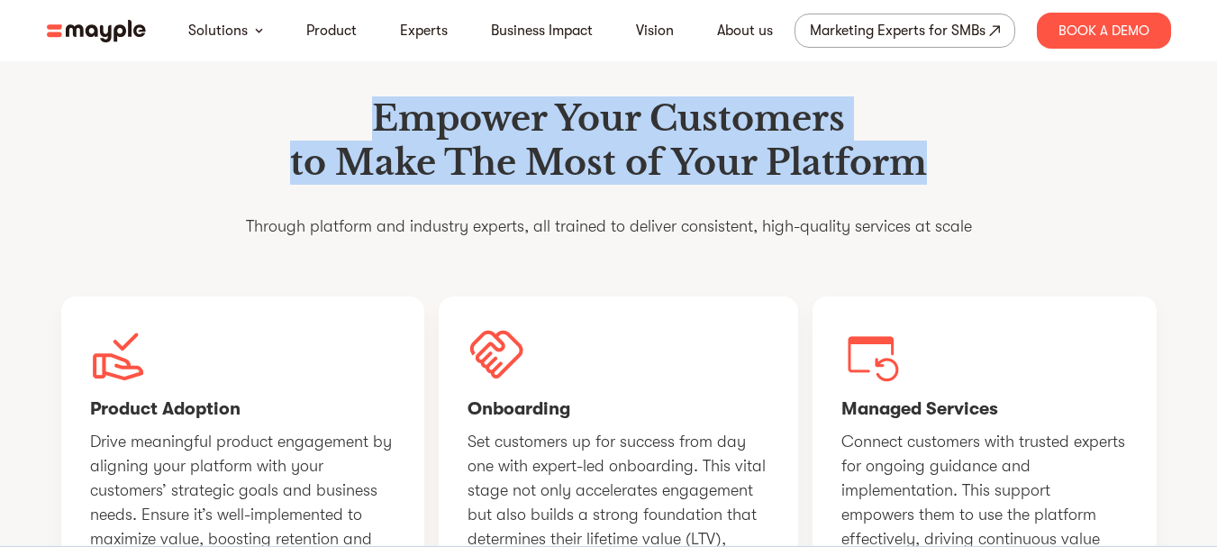
drag, startPoint x: 762, startPoint y: 212, endPoint x: 303, endPoint y: 146, distance: 464.0
click at [303, 146] on h1 "Empower Your Customers to Make The Most of Your Platform" at bounding box center [609, 140] width 726 height 89
copy h1 "Empower Your Customers to Make The Most of Your Platform"
click at [412, 179] on h1 "Empower Your Customers to Make The Most of Your Platform" at bounding box center [609, 140] width 726 height 89
drag, startPoint x: 383, startPoint y: 164, endPoint x: 931, endPoint y: 222, distance: 551.5
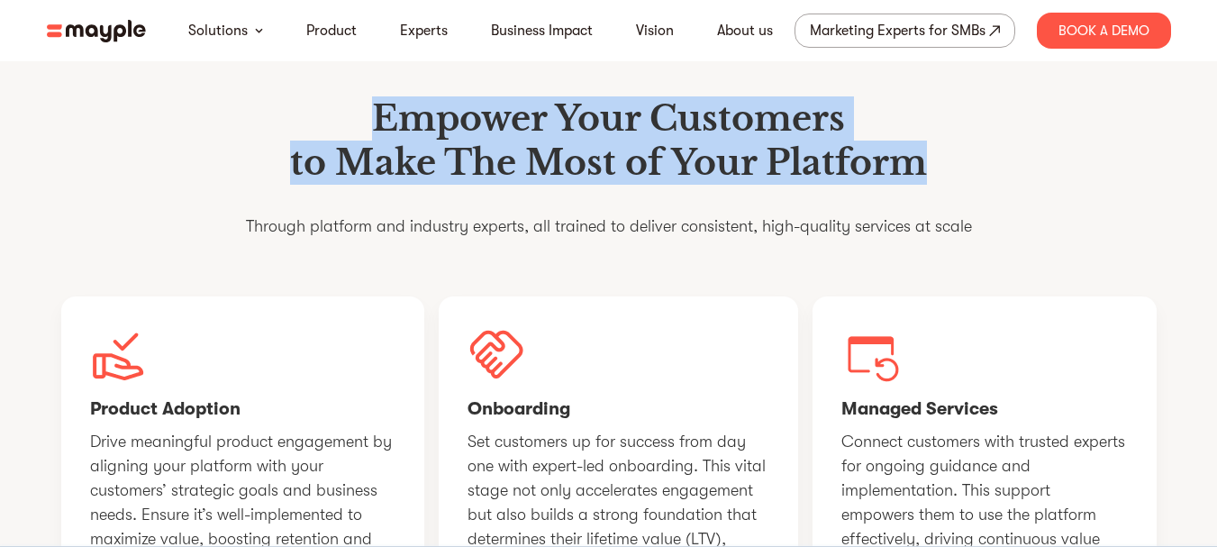
click at [931, 186] on h1 "Empower Your Customers to Make The Most of Your Platform" at bounding box center [609, 140] width 726 height 89
copy h1 "Empower Your Customers to Make The Most of Your Platform"
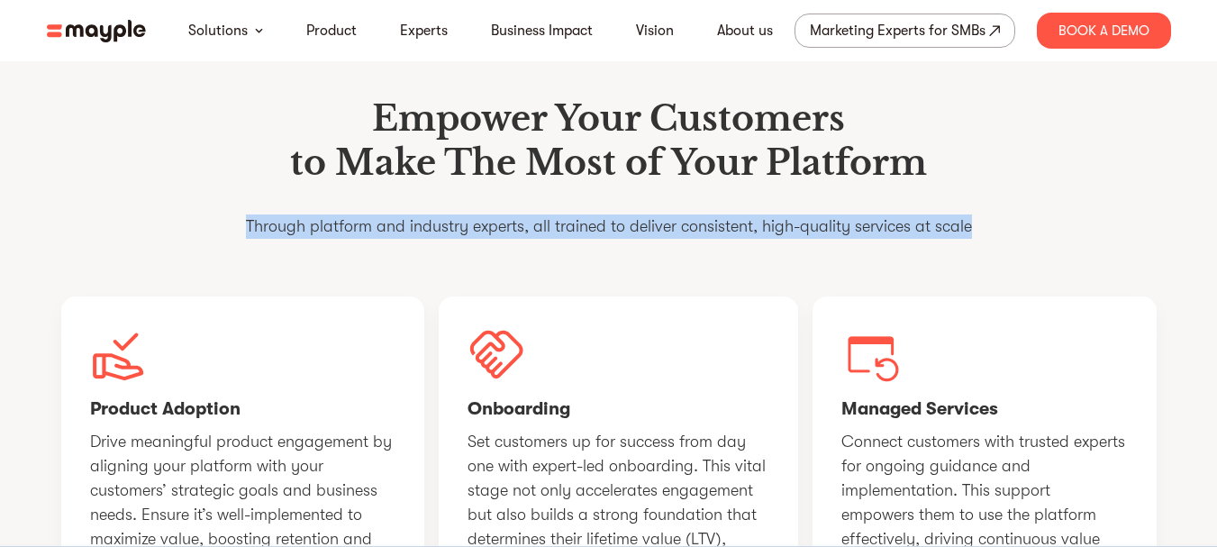
drag, startPoint x: 280, startPoint y: 274, endPoint x: 989, endPoint y: 276, distance: 708.8
click at [989, 276] on div "Empower Your Customers to Make The Most of Your Platform Through platform and i…" at bounding box center [608, 381] width 1153 height 743
copy p "Through platform and industry experts, all trained to deliver consistent, high-…"
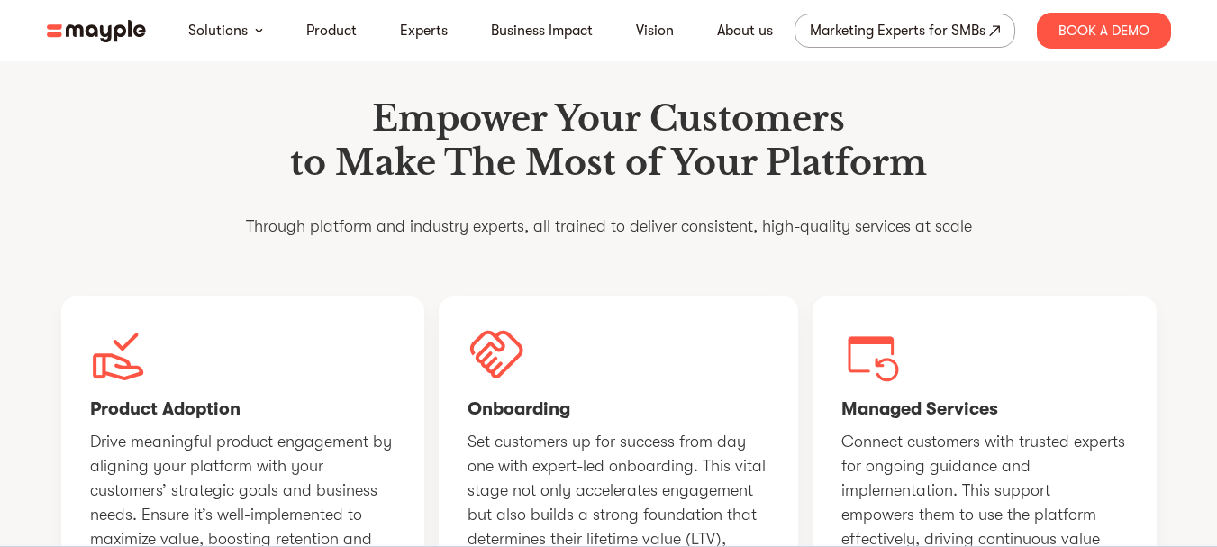
click at [260, 159] on h1 "Empower Your Customers to Make The Most of Your Platform" at bounding box center [609, 140] width 726 height 89
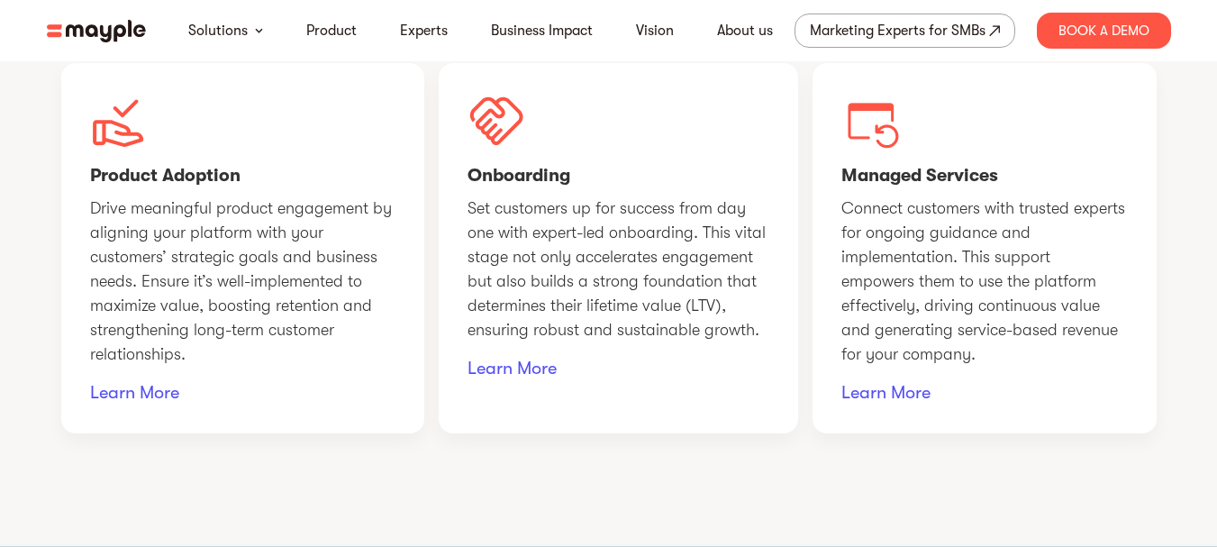
scroll to position [1401, 0]
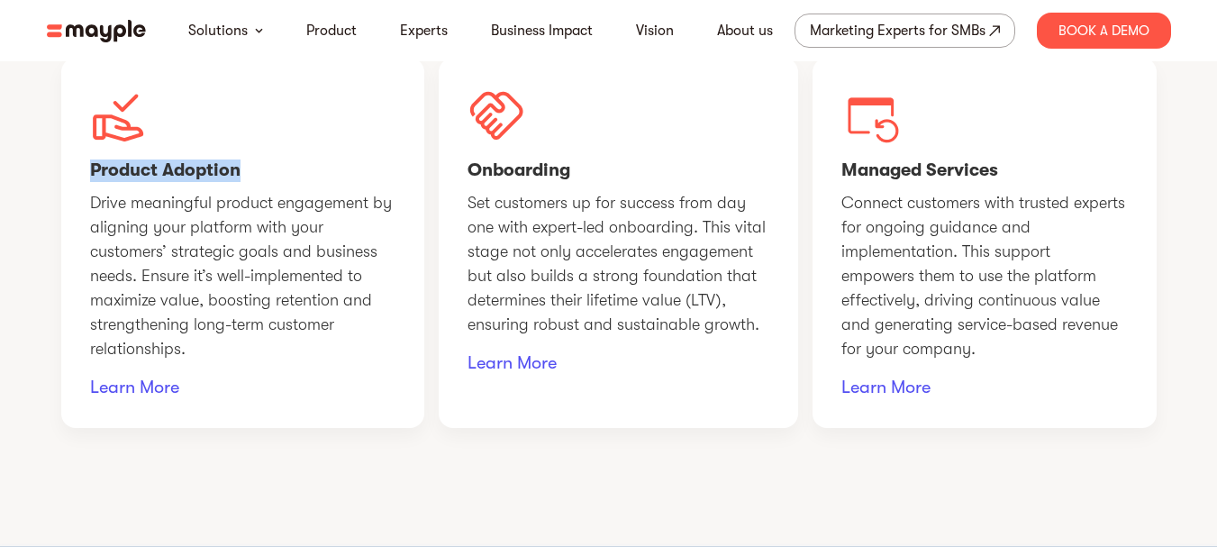
drag, startPoint x: 83, startPoint y: 220, endPoint x: 245, endPoint y: 228, distance: 162.3
click at [243, 228] on div "Product Adoption Drive meaningful product engagement by aligning your platform …" at bounding box center [242, 243] width 363 height 370
click at [252, 182] on h4 "Product Adoption" at bounding box center [242, 170] width 305 height 23
drag, startPoint x: 173, startPoint y: 225, endPoint x: 95, endPoint y: 224, distance: 77.5
click at [95, 182] on h4 "Product Adoption" at bounding box center [242, 170] width 305 height 23
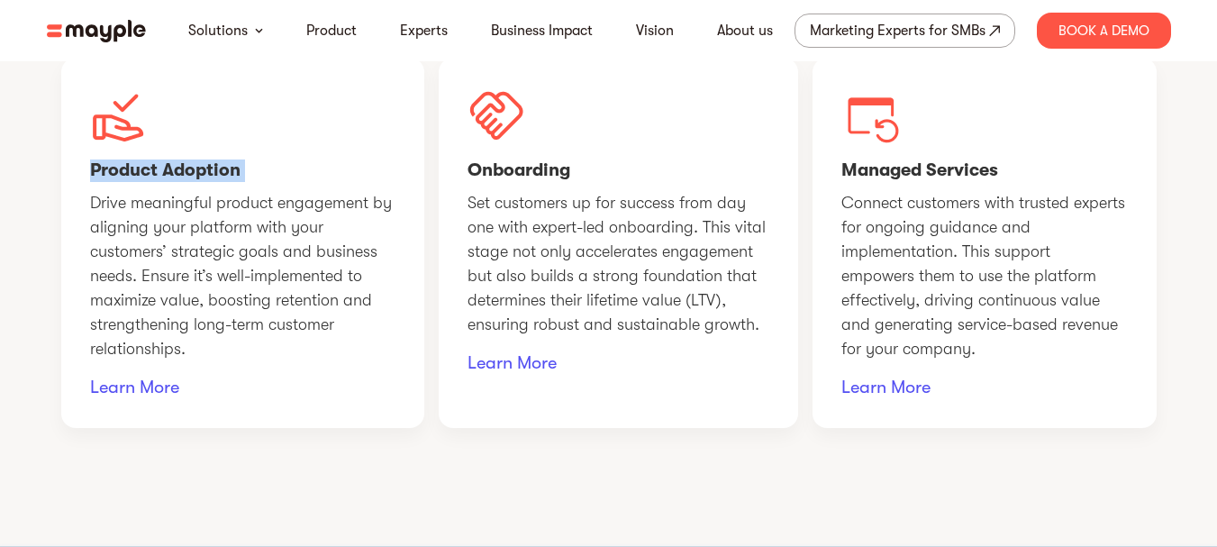
click at [237, 182] on h4 "Product Adoption" at bounding box center [242, 170] width 305 height 23
drag, startPoint x: 255, startPoint y: 220, endPoint x: 85, endPoint y: 223, distance: 170.3
click at [85, 223] on div "Product Adoption Drive meaningful product engagement by aligning your platform …" at bounding box center [242, 243] width 363 height 370
copy h4 "Product Adoption"
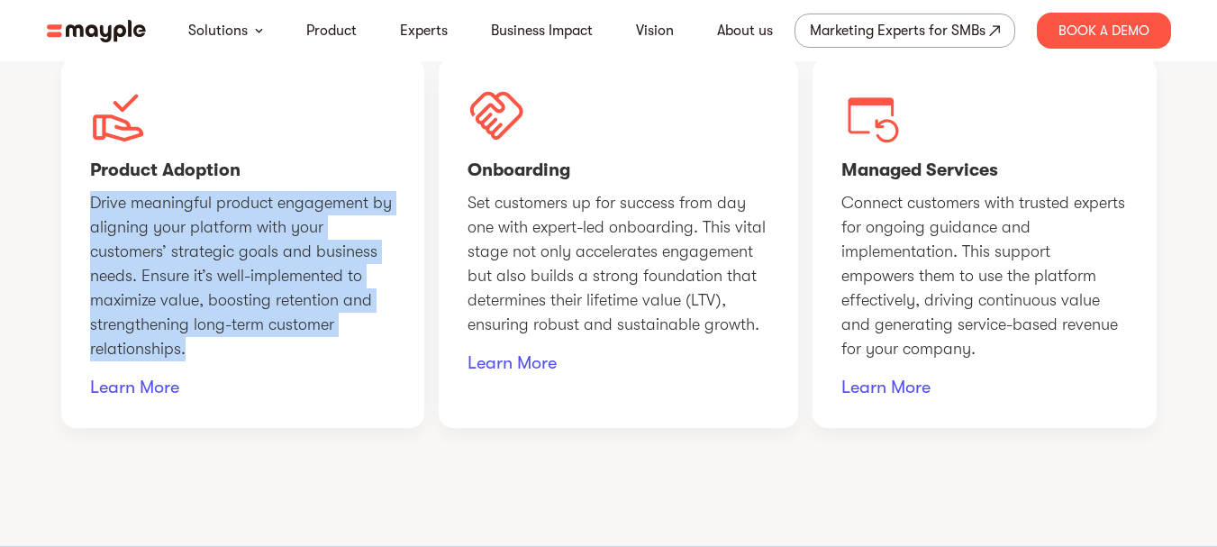
drag, startPoint x: 93, startPoint y: 249, endPoint x: 196, endPoint y: 395, distance: 178.9
click at [196, 361] on p "Drive meaningful product engagement by aligning your platform with your custome…" at bounding box center [242, 276] width 305 height 170
copy p "Drive meaningful product engagement by aligning your platform with your custome…"
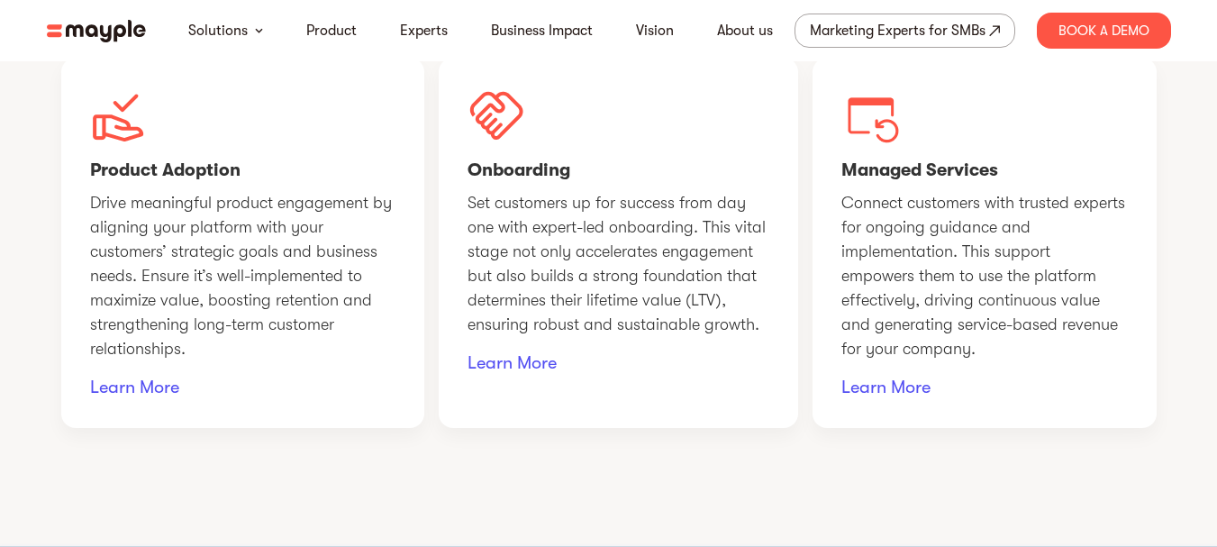
click at [458, 256] on div "Onboarding Set customers up for success from day one with expert-led onboarding…" at bounding box center [618, 243] width 359 height 370
drag, startPoint x: 469, startPoint y: 213, endPoint x: 568, endPoint y: 212, distance: 99.1
click at [568, 182] on h4 "Onboarding" at bounding box center [618, 170] width 302 height 23
copy h4 "Onboarding"
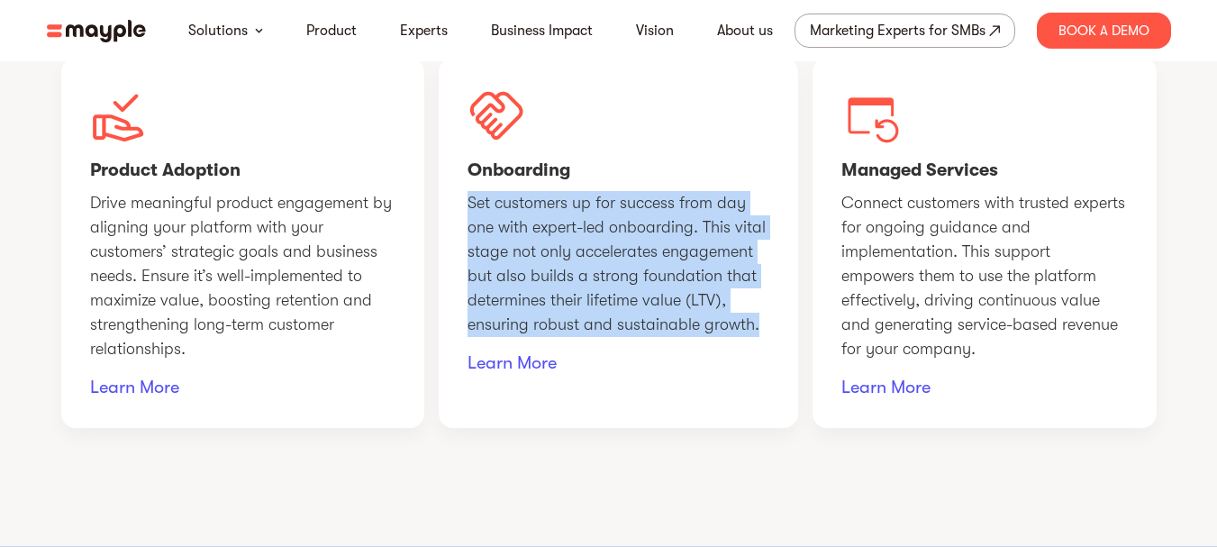
drag, startPoint x: 469, startPoint y: 255, endPoint x: 760, endPoint y: 384, distance: 318.1
click at [760, 337] on p "Set customers up for success from day one with expert-led onboarding. This vita…" at bounding box center [618, 264] width 302 height 146
copy p "Set customers up for success from day one with expert-led onboarding. This vita…"
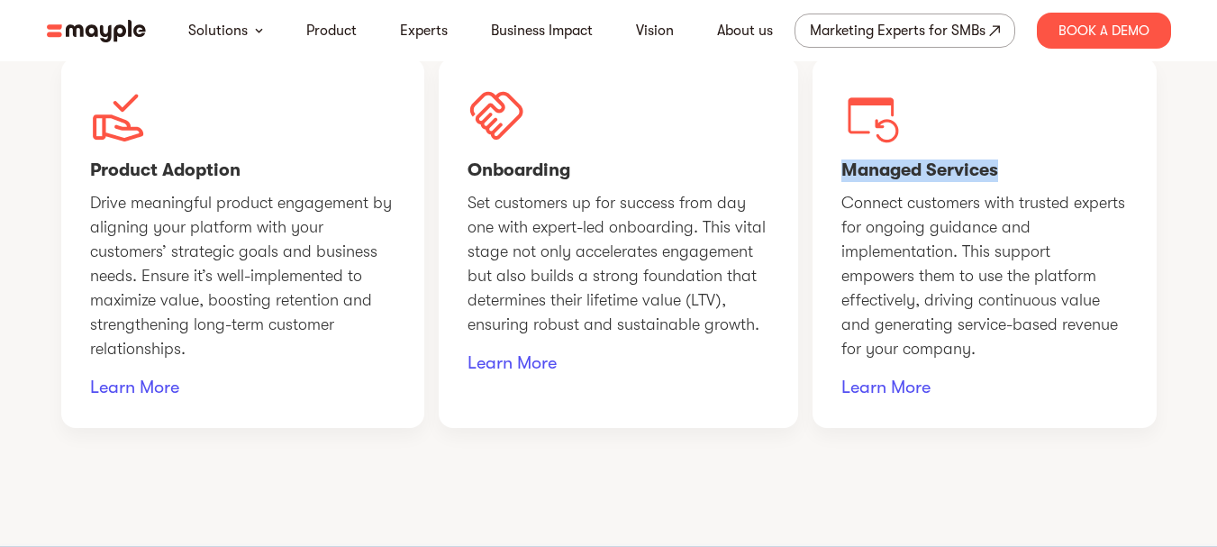
drag, startPoint x: 928, startPoint y: 216, endPoint x: 1011, endPoint y: 224, distance: 84.1
click at [1011, 182] on h4 "Managed Services" at bounding box center [984, 170] width 286 height 23
copy h4 "Managed Services"
